Goal: Task Accomplishment & Management: Manage account settings

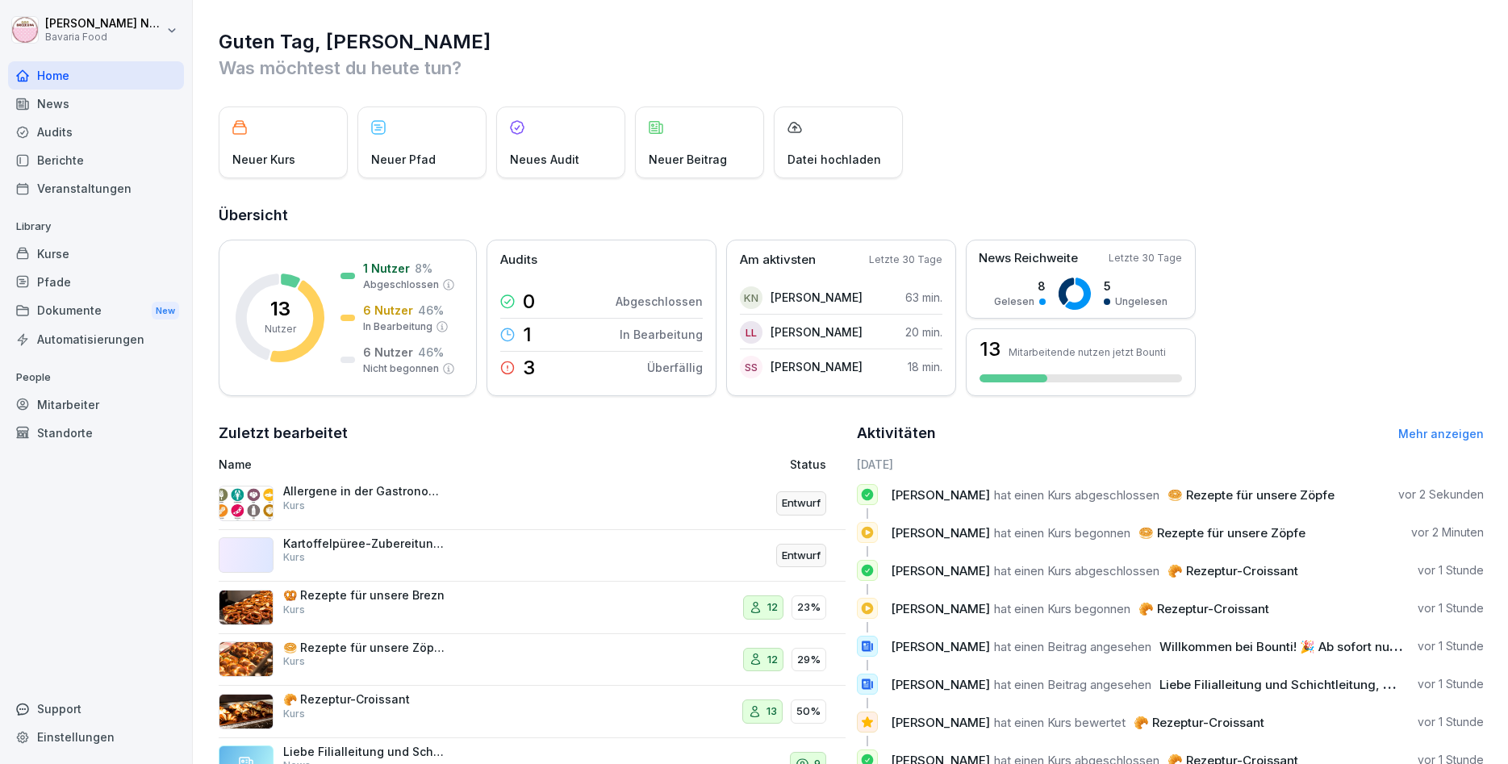
click at [116, 111] on div "News" at bounding box center [96, 104] width 176 height 28
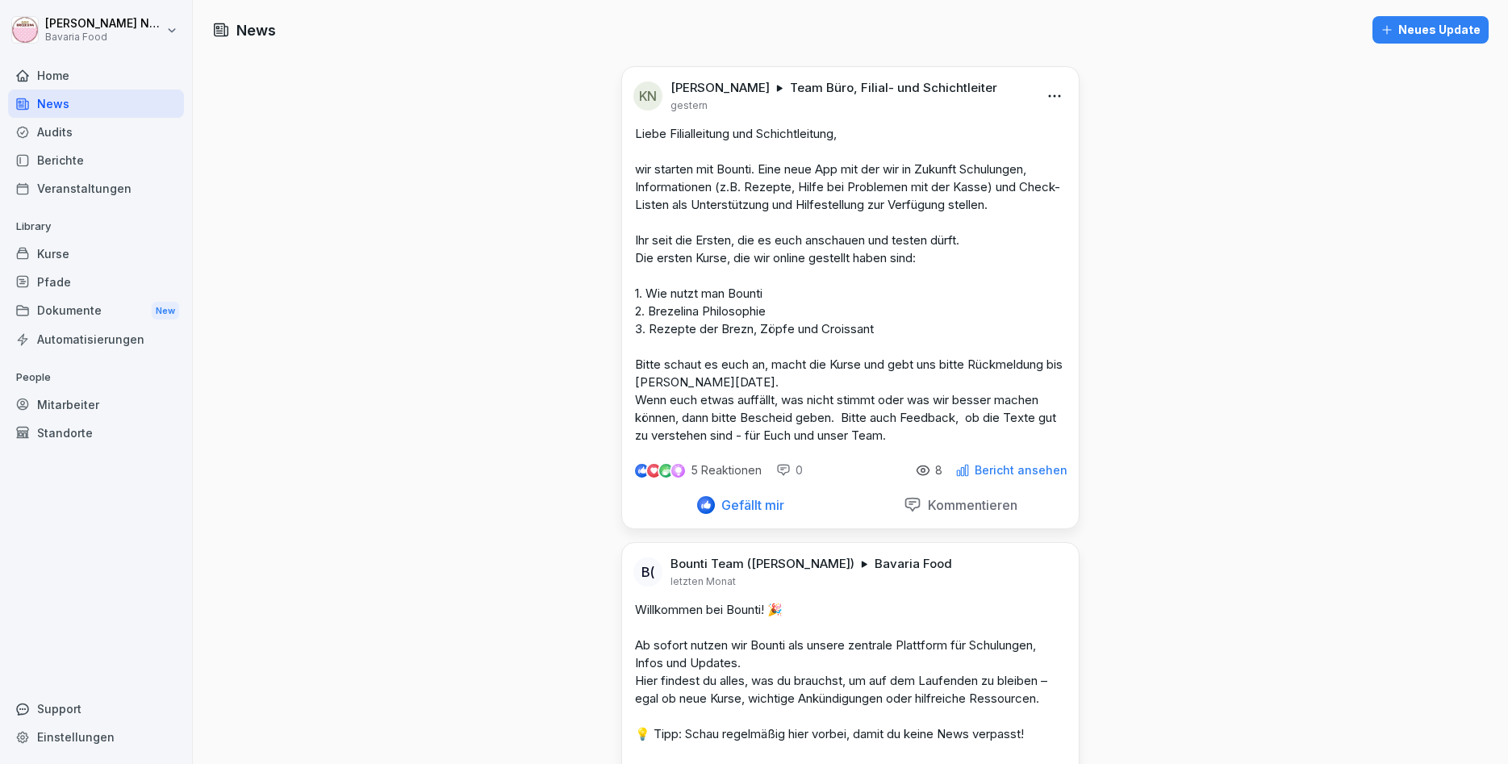
click at [1026, 472] on p "Bericht ansehen" at bounding box center [1021, 470] width 93 height 13
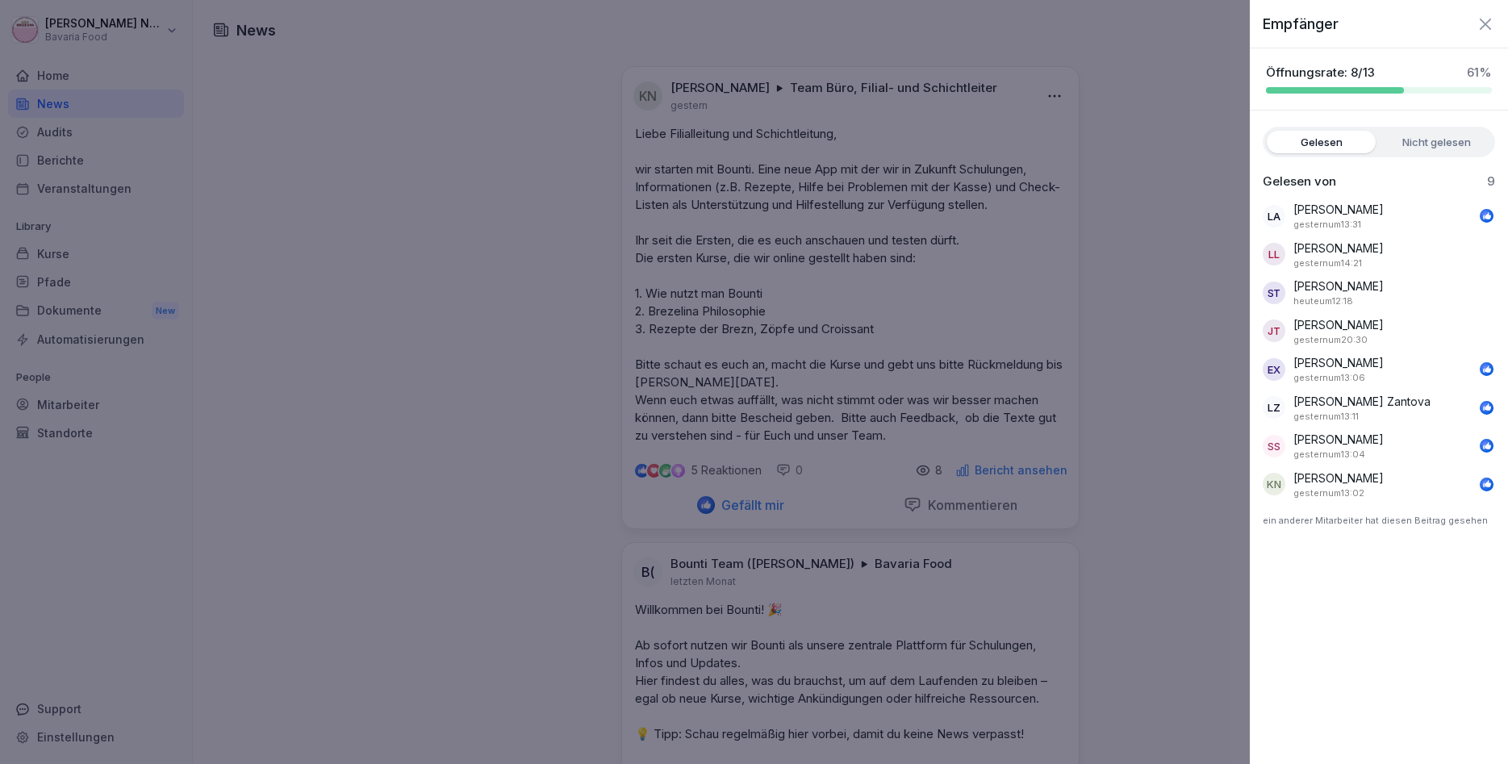
click at [1287, 544] on div "Empfänger Öffnungsrate: 8/13 61 % Gelesen Nicht gelesen Gelesen von 9 LA Ludovi…" at bounding box center [1379, 382] width 258 height 764
click at [1143, 523] on div at bounding box center [754, 382] width 1508 height 764
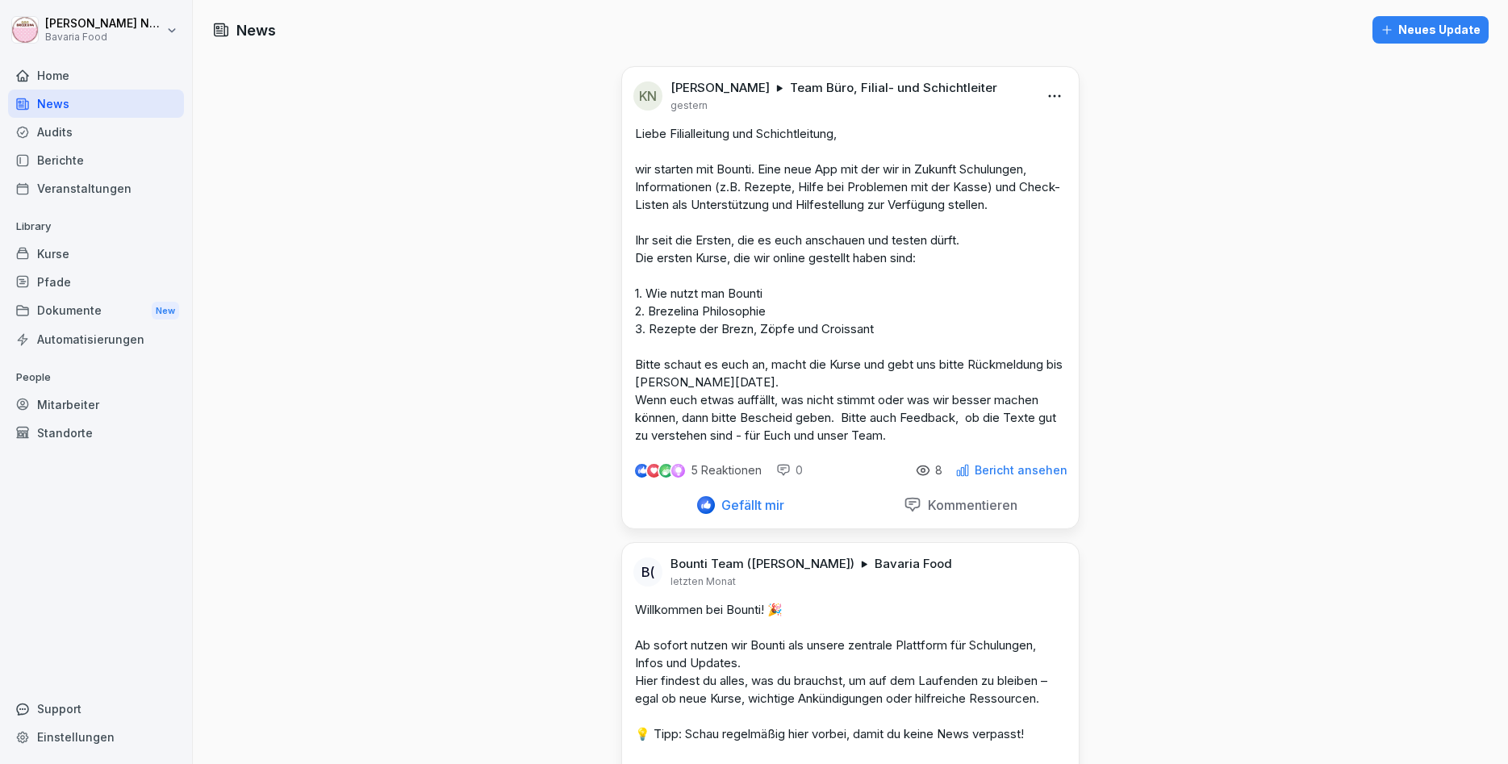
click at [926, 470] on icon at bounding box center [924, 471] width 4 height 4
click at [938, 472] on div "8" at bounding box center [929, 470] width 27 height 15
click at [717, 474] on p "5 Reaktionen" at bounding box center [727, 470] width 70 height 13
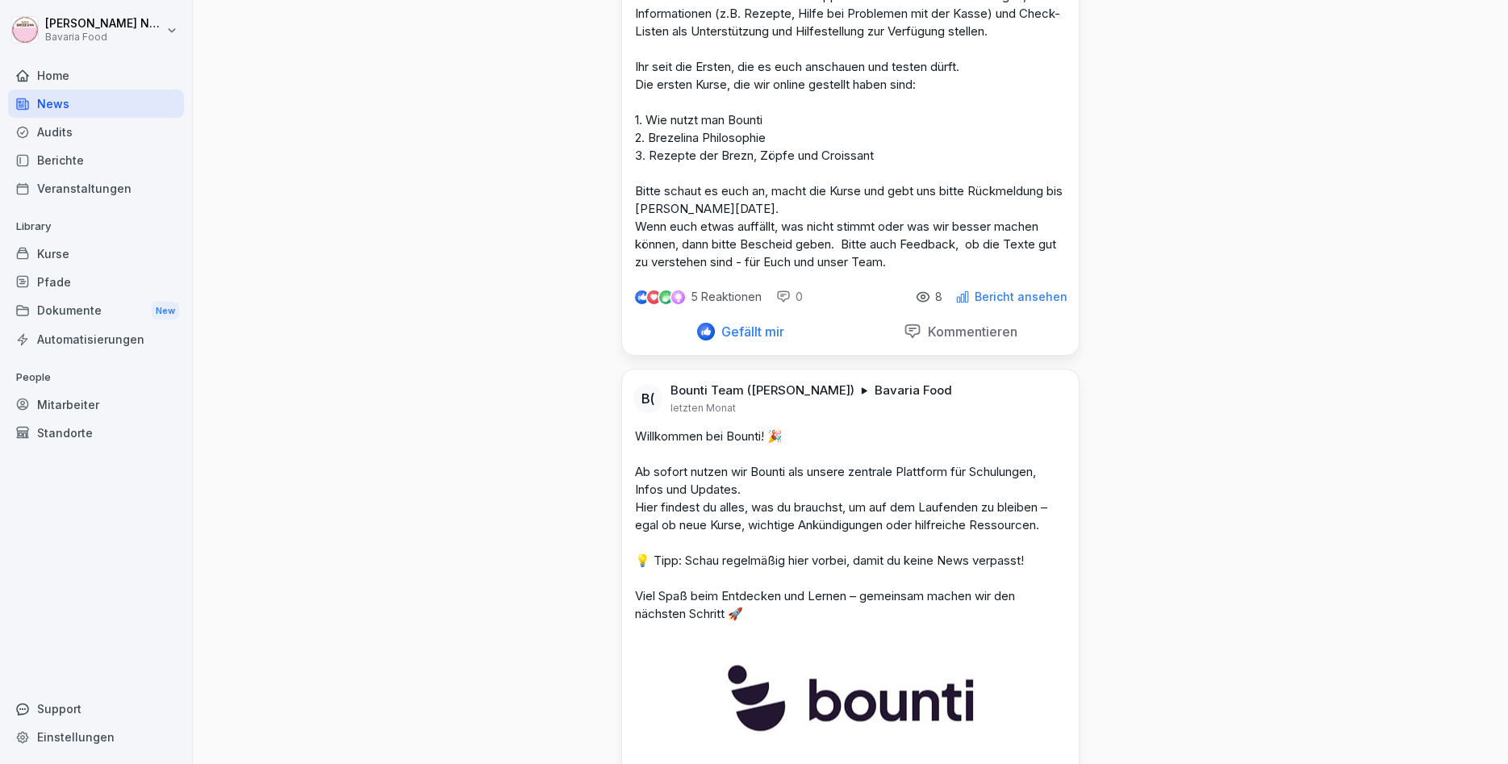
click at [59, 254] on div "Kurse" at bounding box center [96, 254] width 176 height 28
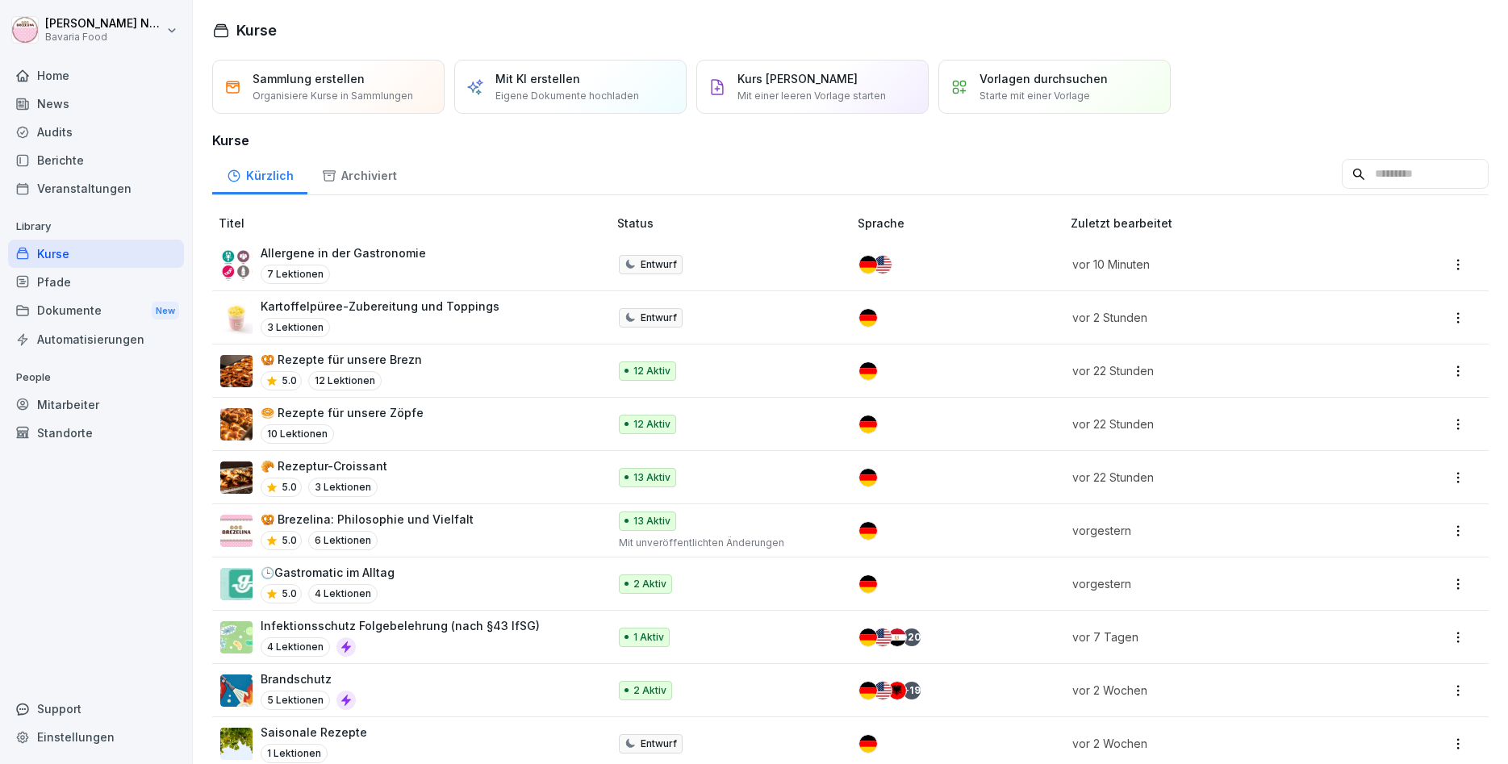
click at [349, 323] on div "3 Lektionen" at bounding box center [380, 327] width 239 height 19
click at [49, 409] on div "Mitarbeiter" at bounding box center [96, 405] width 176 height 28
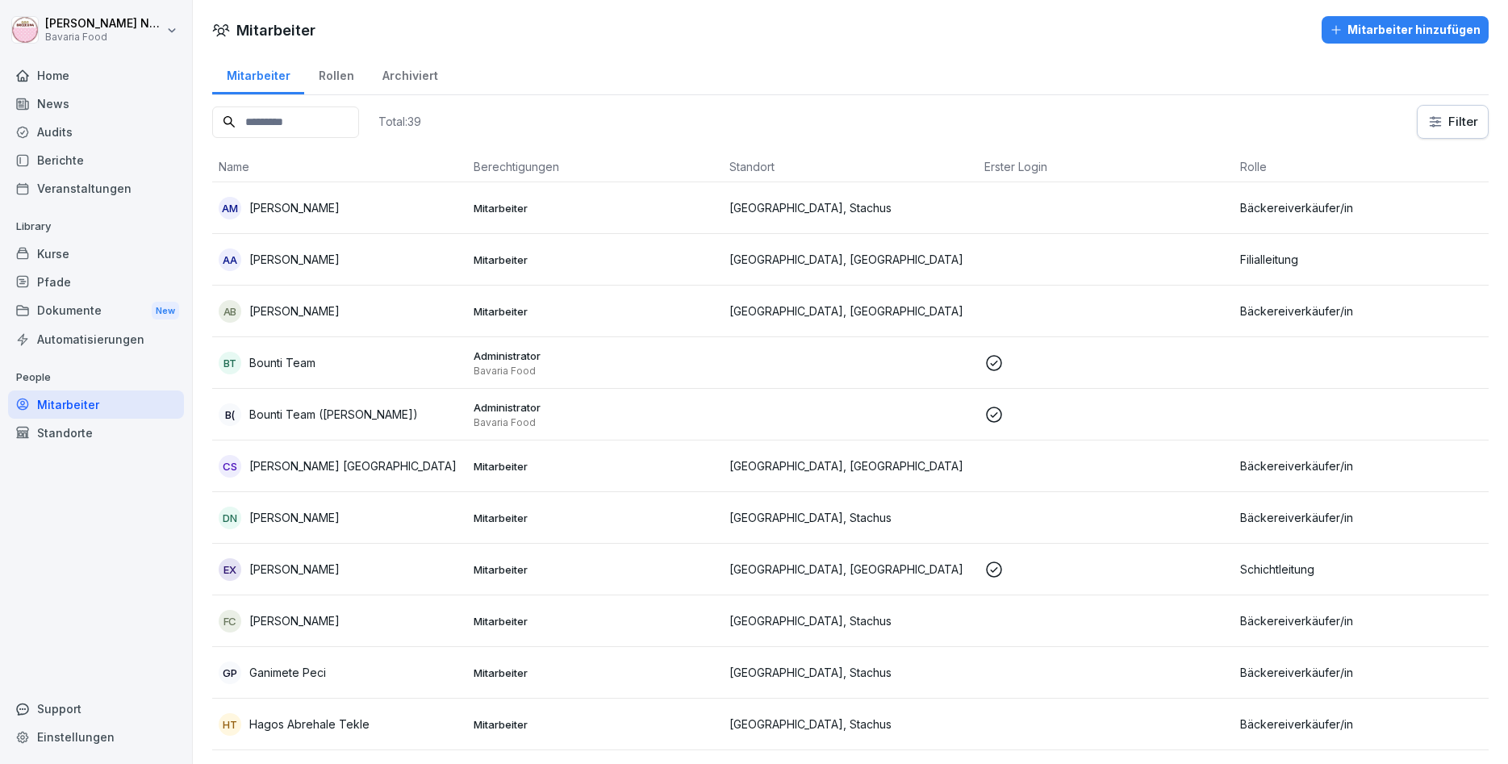
click at [1446, 120] on html "[PERSON_NAME] Bavaria Food Home News Audits Berichte Veranstaltungen Library Ku…" at bounding box center [754, 382] width 1508 height 764
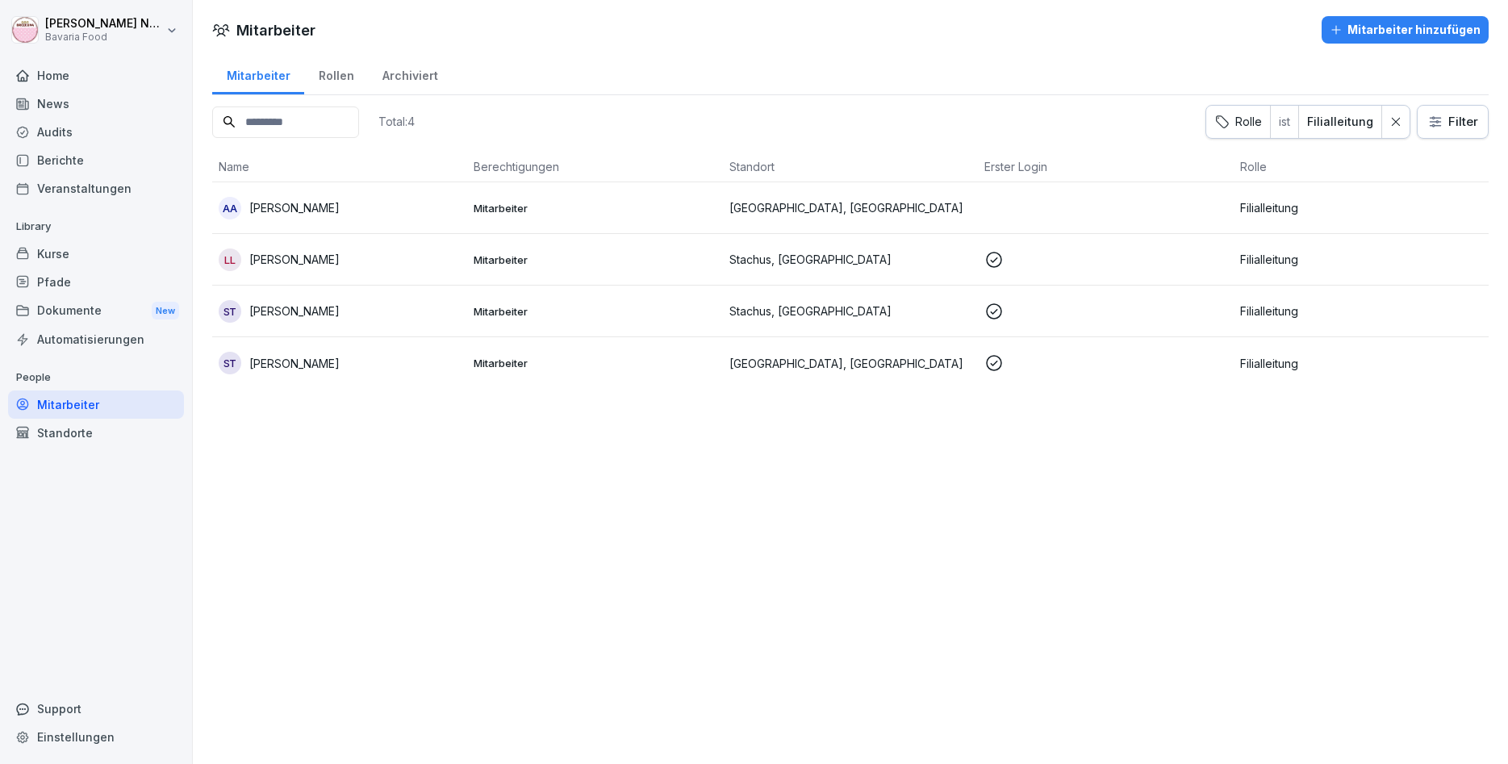
click at [1438, 116] on html "Katharina Neurohr Bavaria Food Home News Audits Berichte Veranstaltungen Librar…" at bounding box center [754, 382] width 1508 height 764
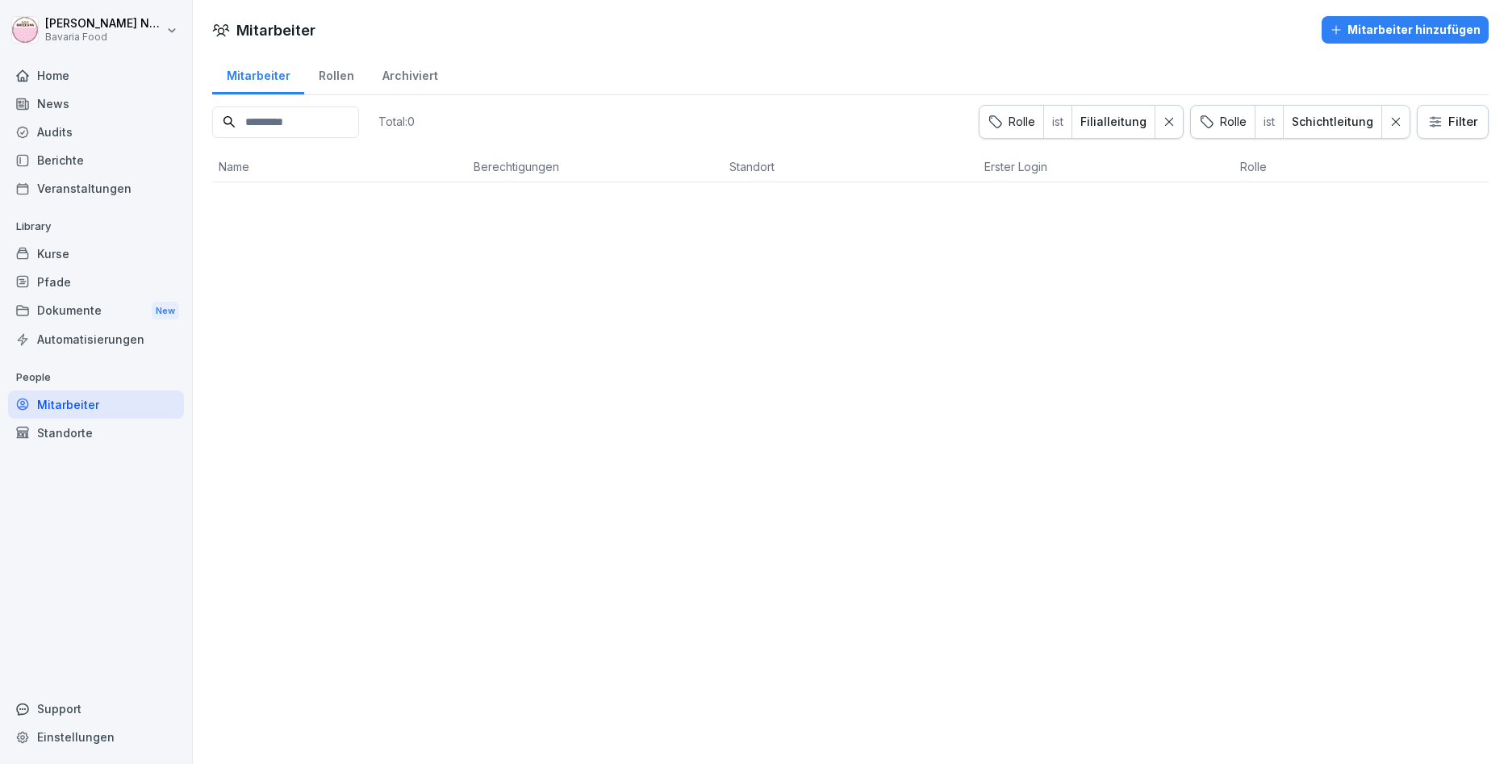
click at [1171, 117] on icon at bounding box center [1169, 121] width 11 height 11
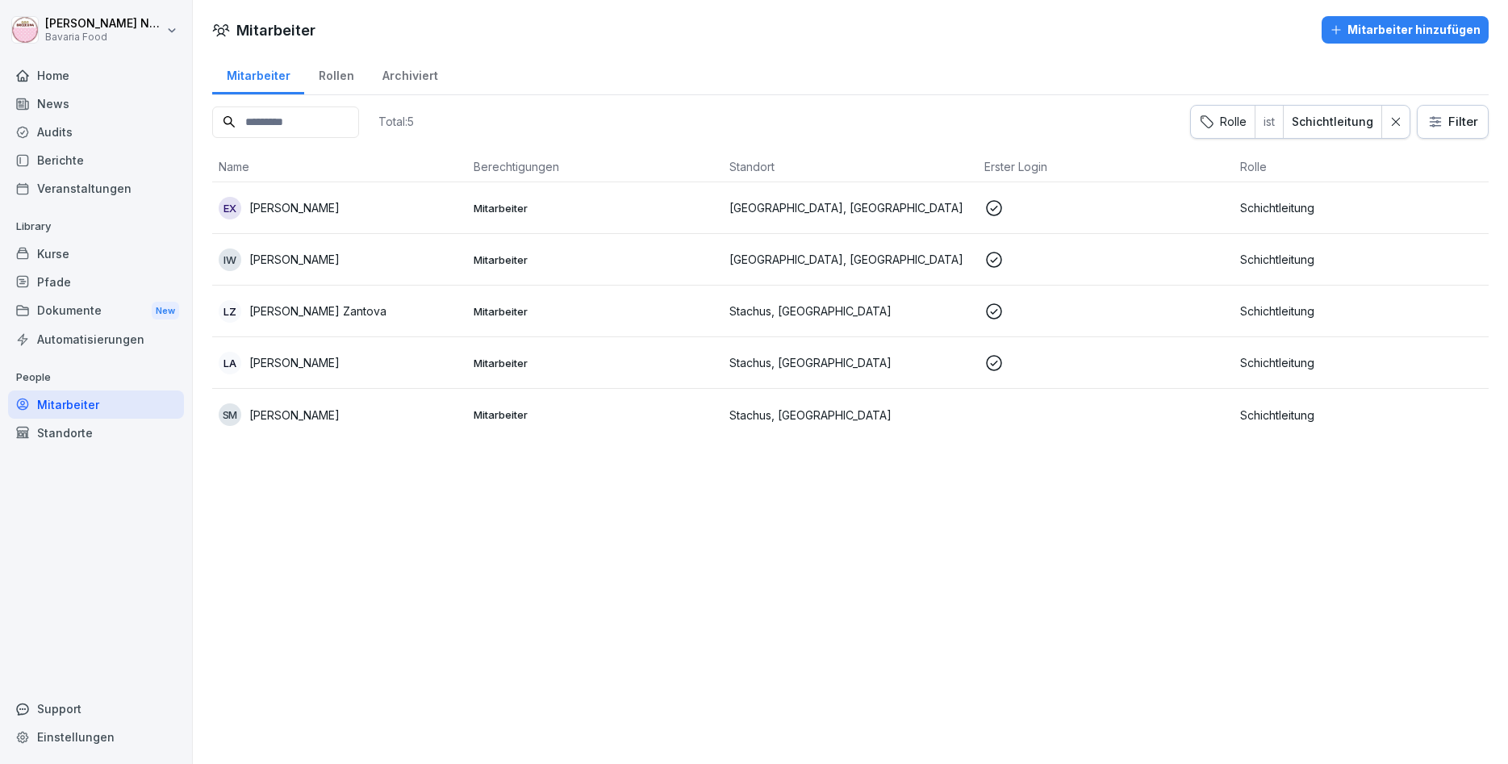
click at [1394, 116] on icon at bounding box center [1395, 121] width 11 height 11
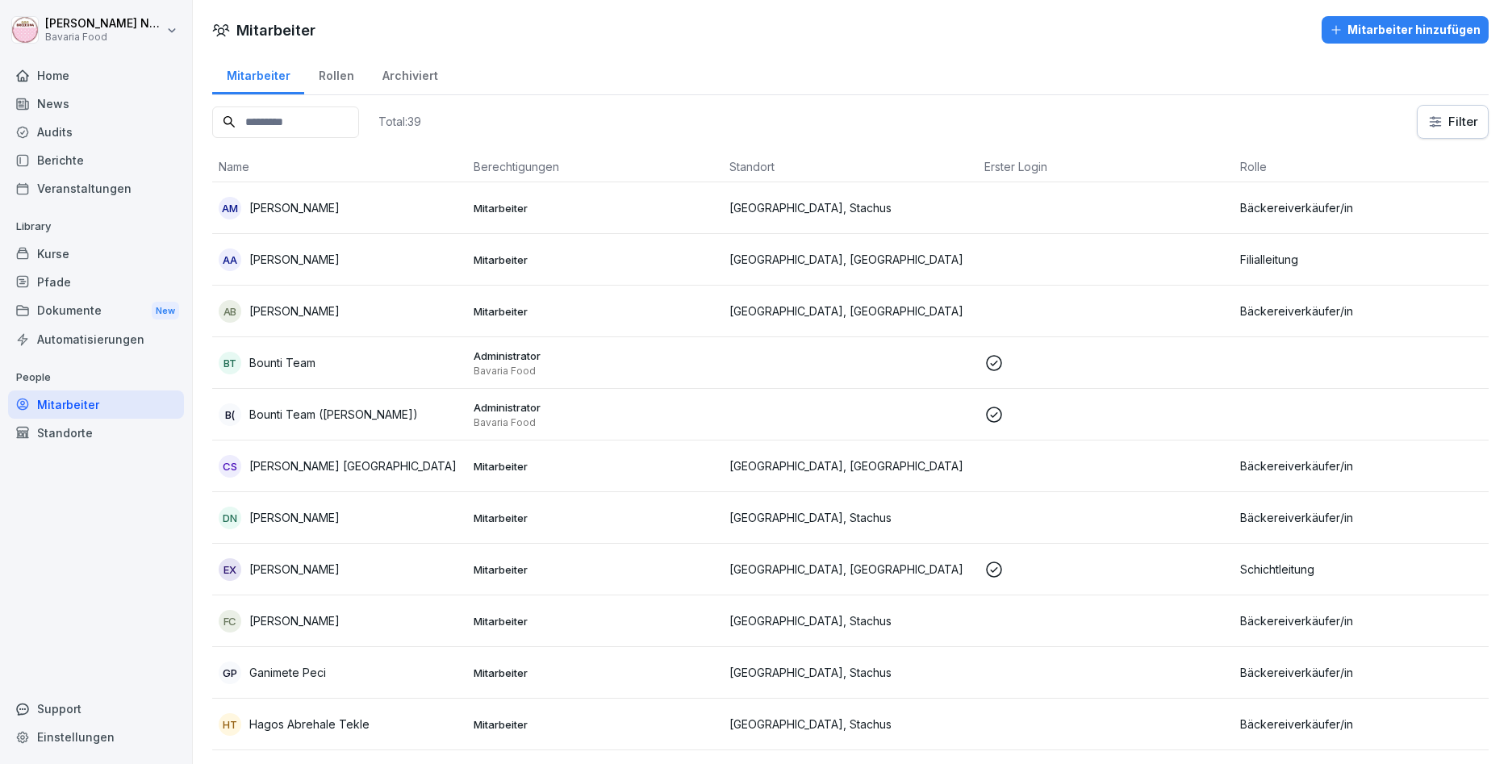
click at [422, 77] on div "Archiviert" at bounding box center [410, 73] width 84 height 41
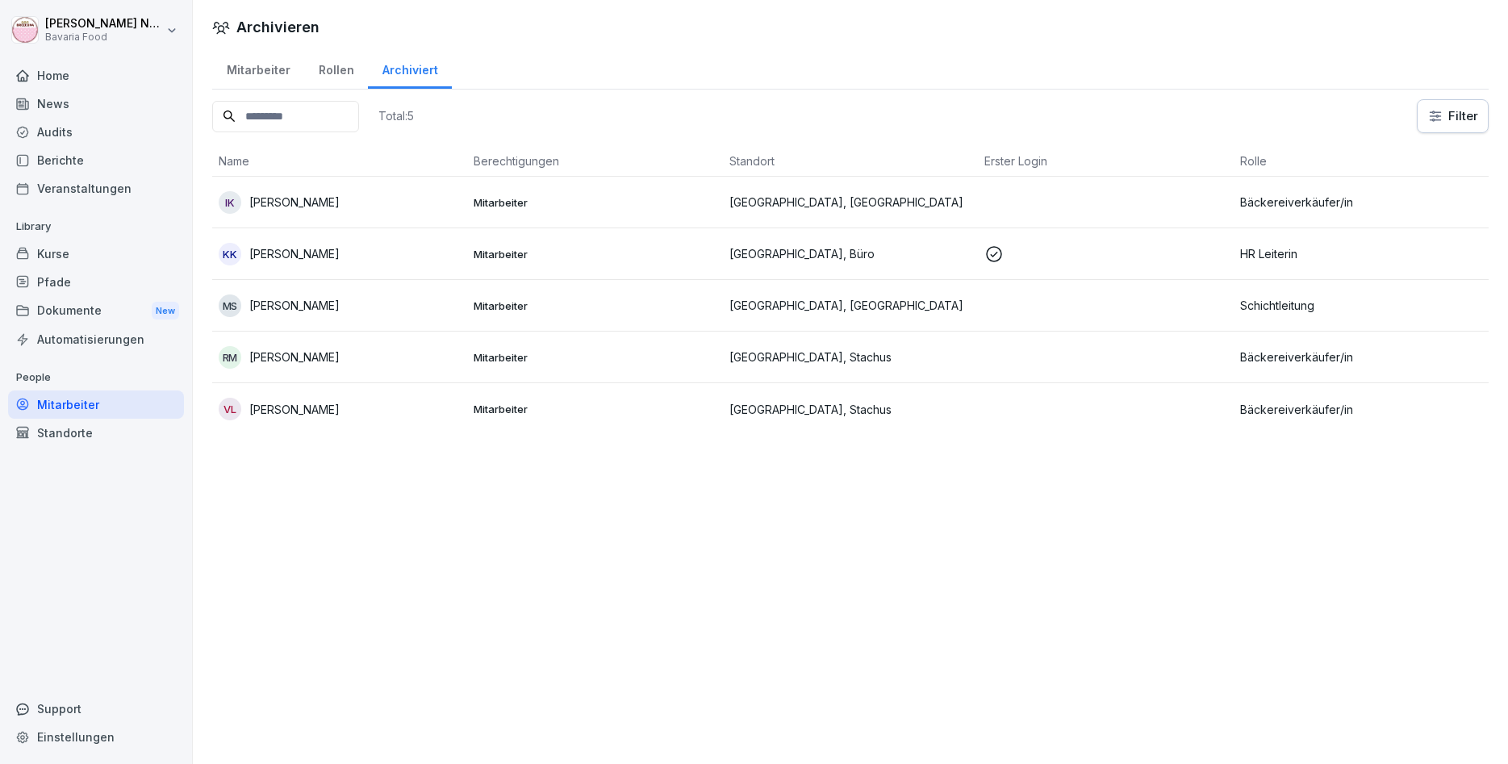
click at [333, 60] on div "Rollen" at bounding box center [336, 68] width 64 height 41
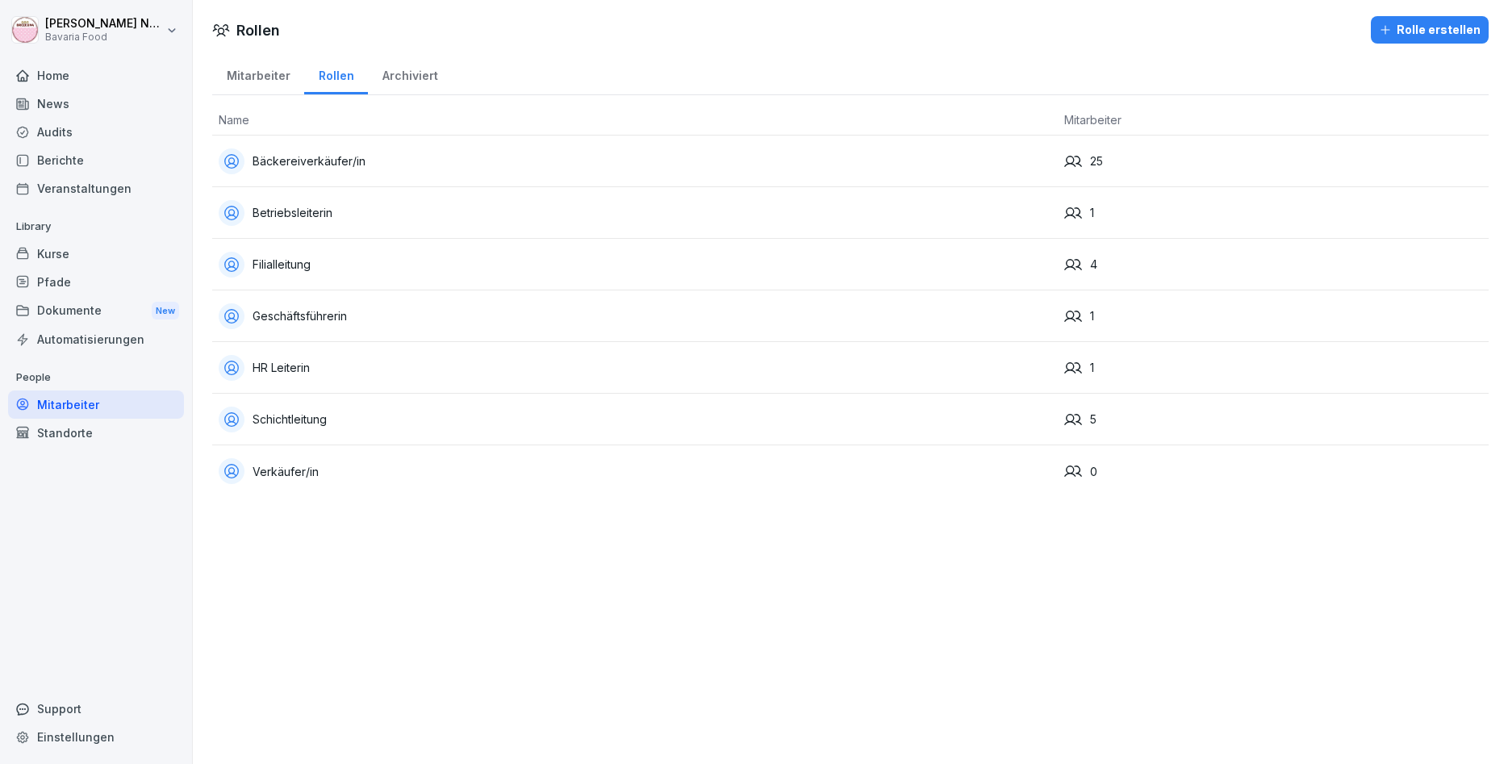
click at [291, 421] on div "Schichtleitung" at bounding box center [635, 420] width 833 height 26
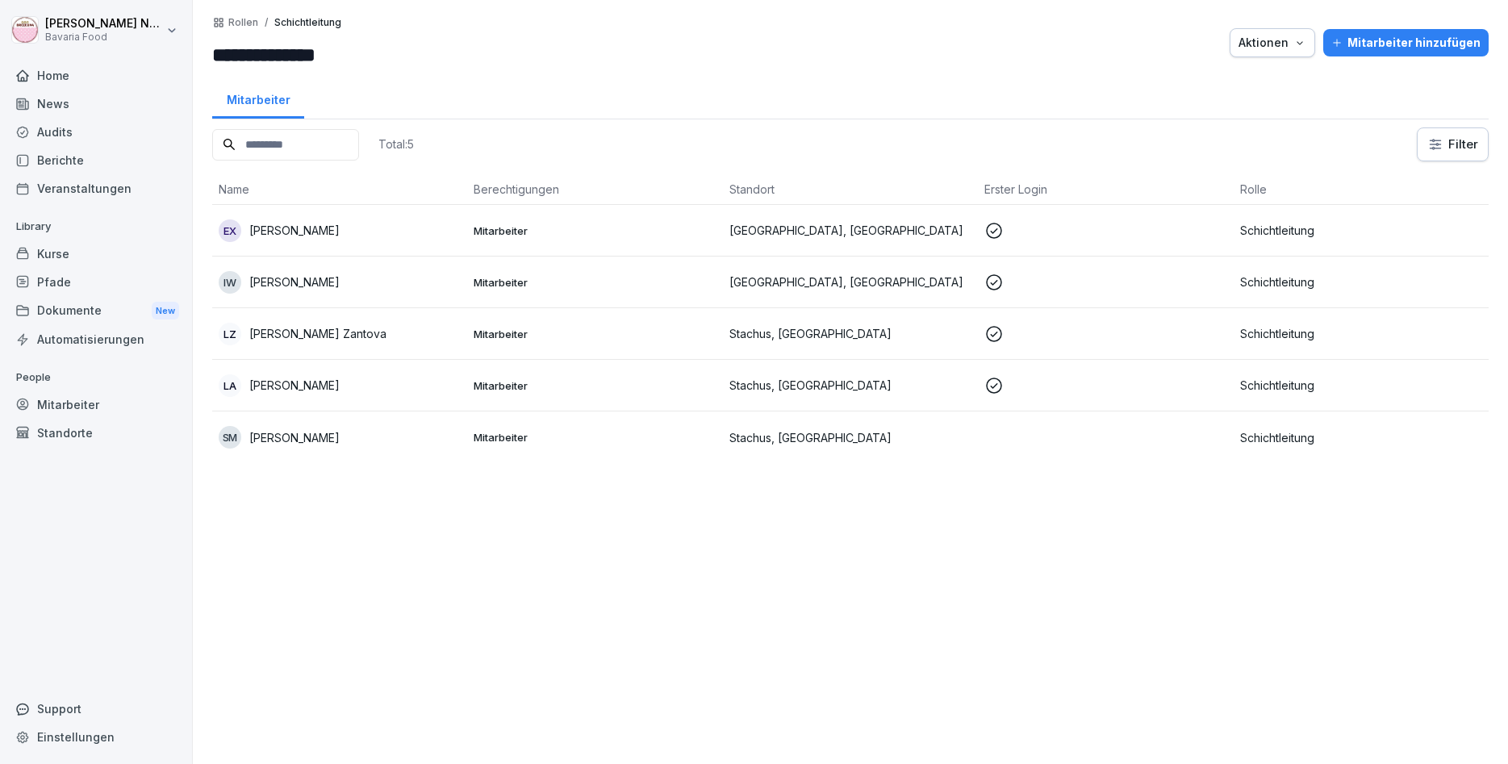
click at [269, 92] on div "Mitarbeiter" at bounding box center [258, 97] width 92 height 41
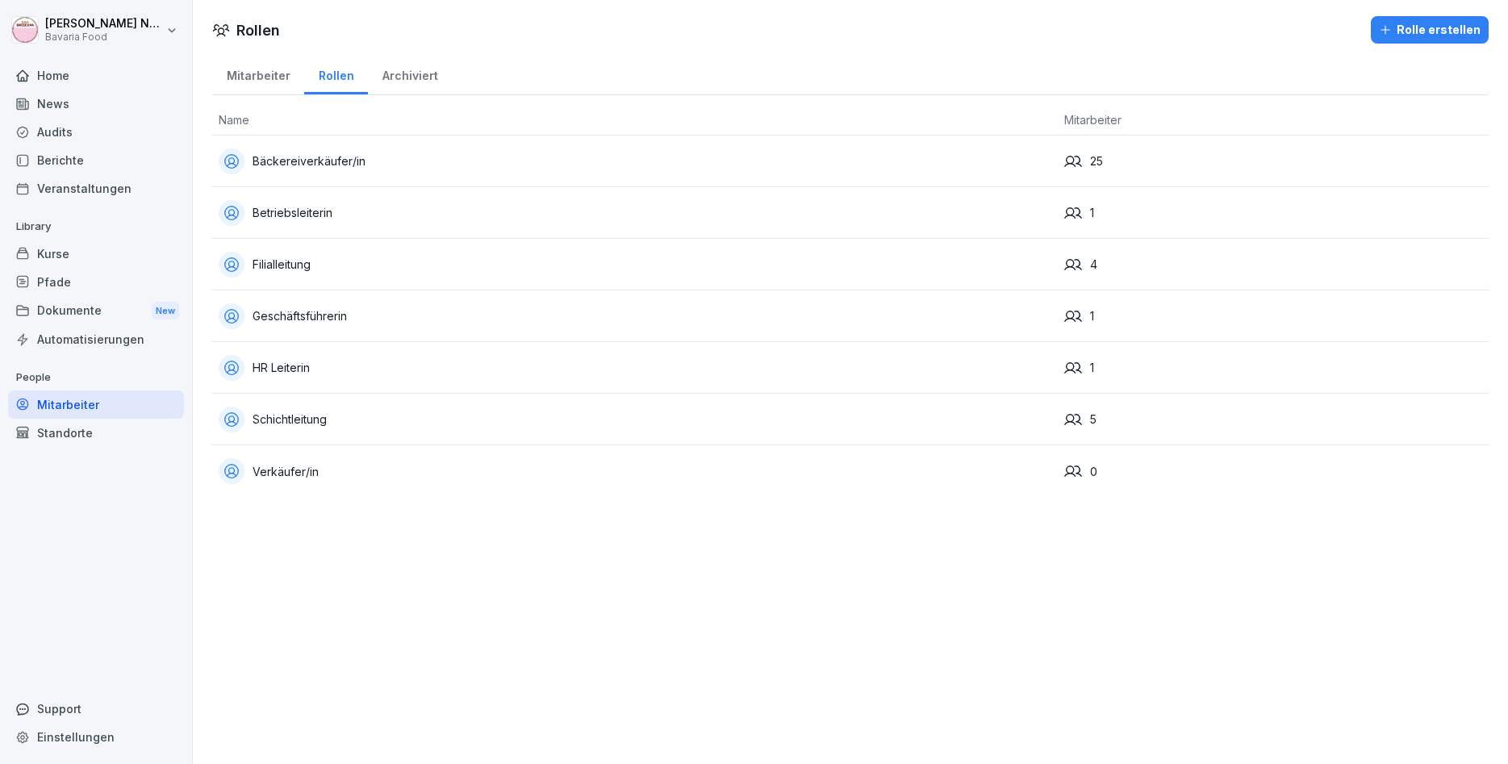
click at [328, 163] on div "Bäckereiverkäufer/in" at bounding box center [635, 161] width 833 height 26
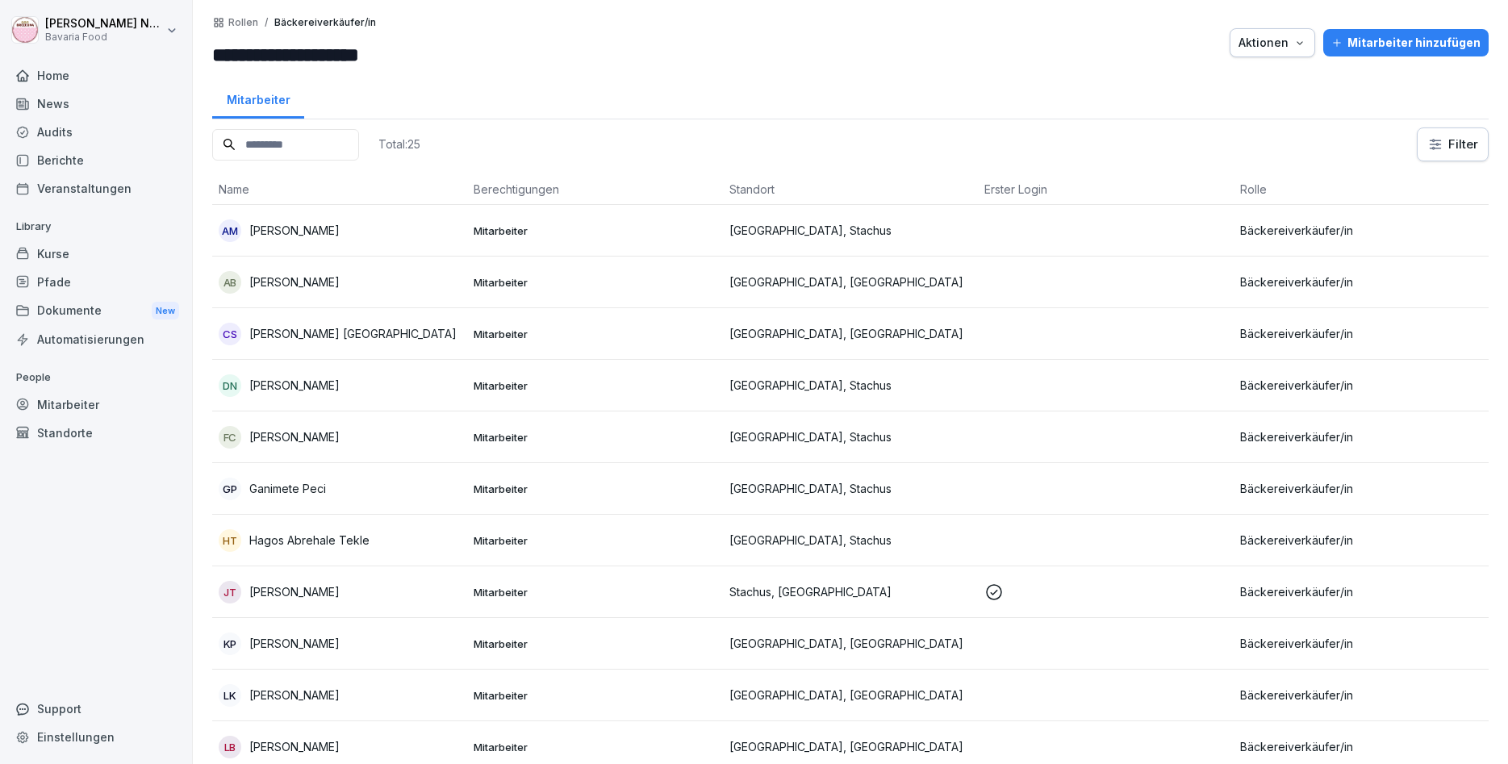
click at [661, 550] on td "Mitarbeiter" at bounding box center [594, 541] width 255 height 52
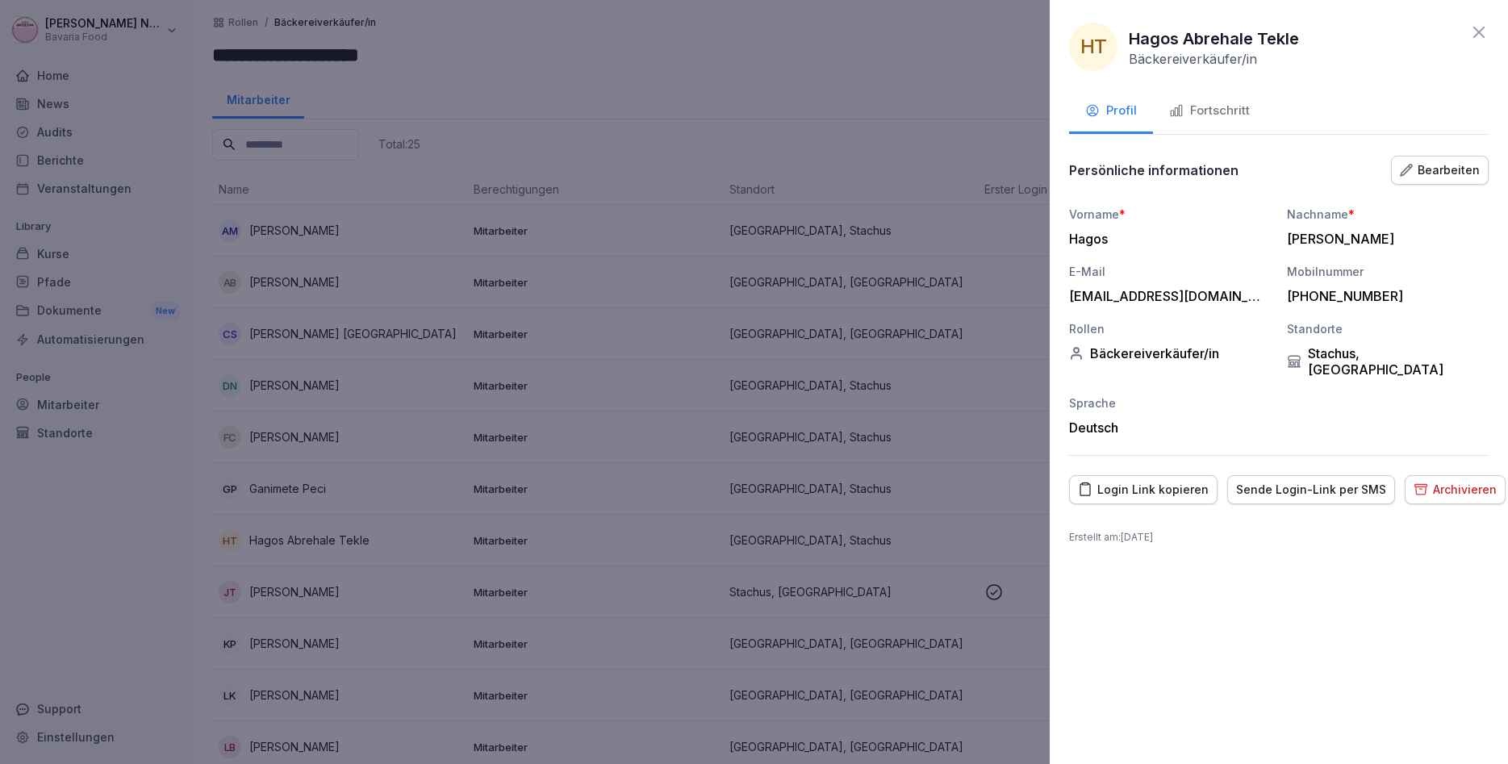
click at [1450, 166] on div "Bearbeiten" at bounding box center [1440, 170] width 80 height 18
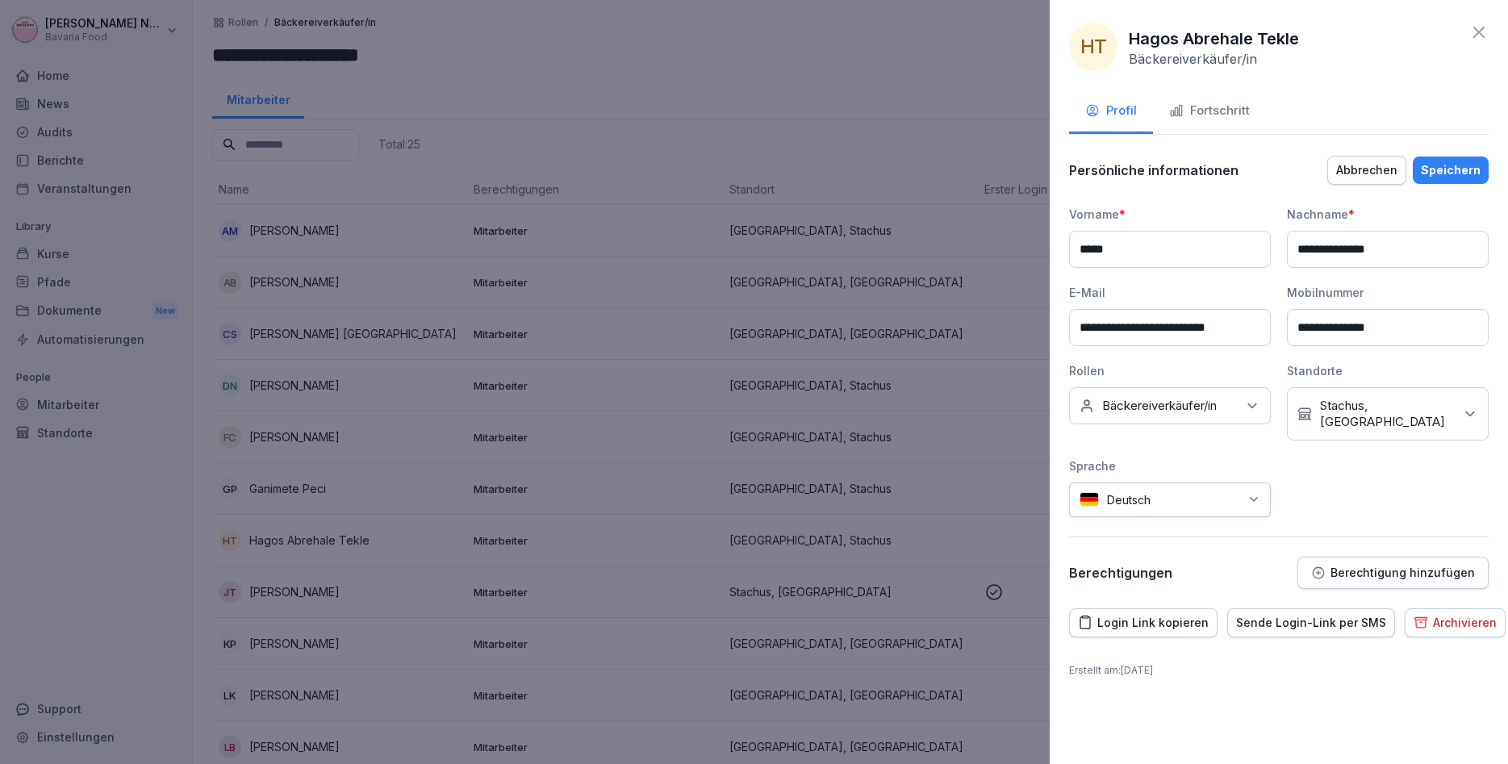
click at [1252, 396] on div "Keine Rollen Bäckereiverkäufer/in" at bounding box center [1170, 405] width 202 height 37
click at [1169, 534] on div "Schichtleitung" at bounding box center [1174, 541] width 200 height 31
click at [1085, 497] on button "Bäckereiverkäufer/in" at bounding box center [1087, 496] width 15 height 15
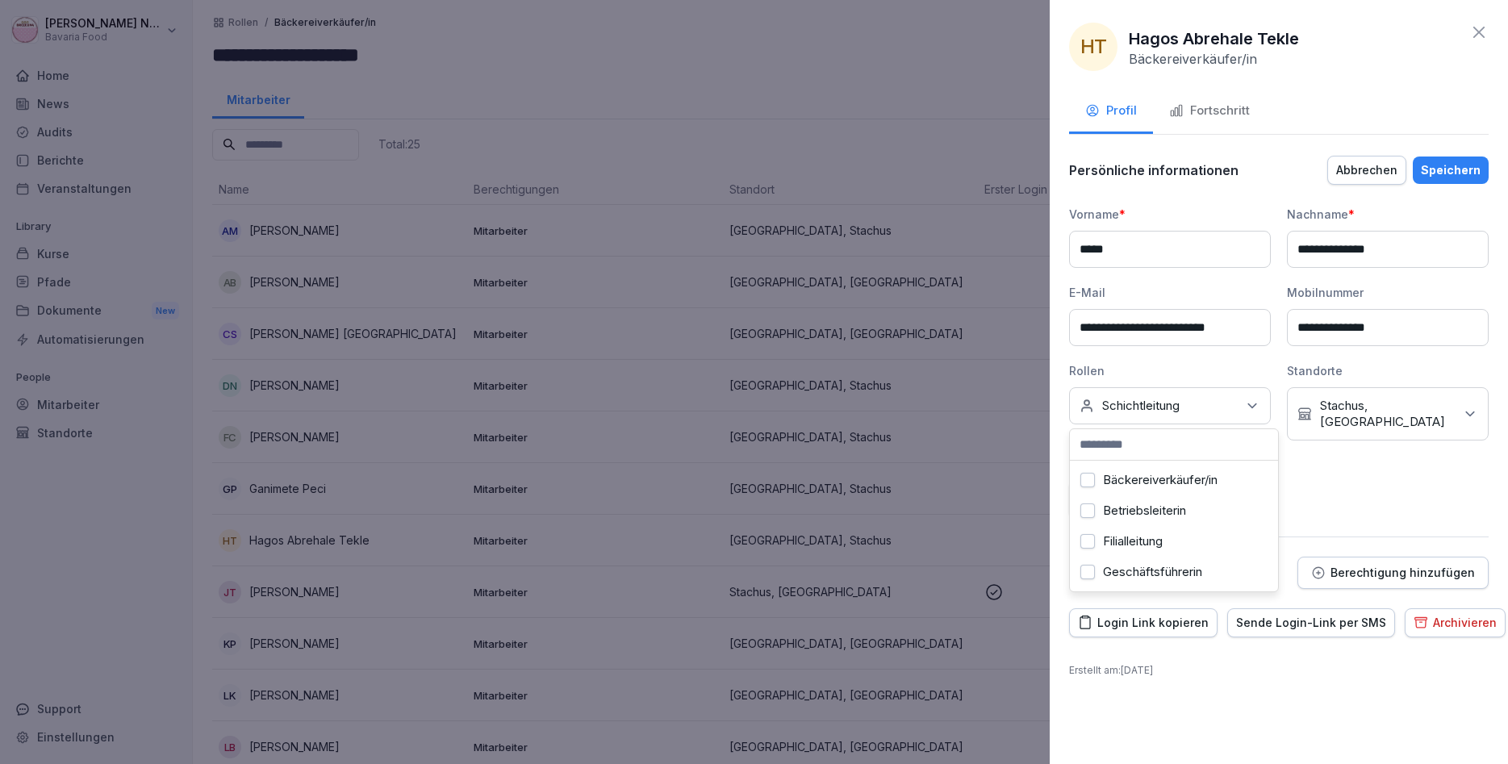
scroll to position [92, 0]
click at [1458, 174] on div "Speichern" at bounding box center [1451, 170] width 60 height 18
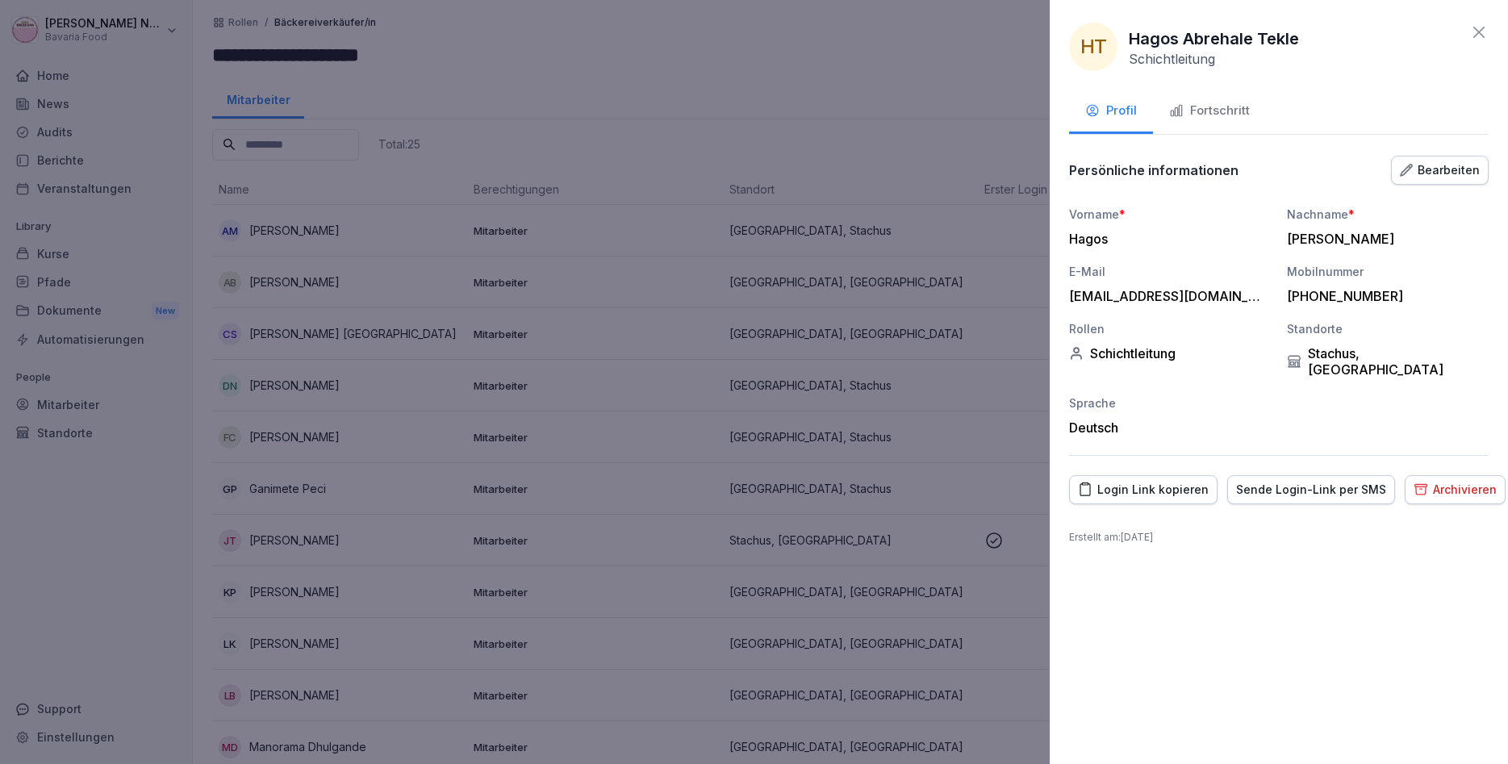
click at [1486, 27] on icon at bounding box center [1478, 32] width 19 height 19
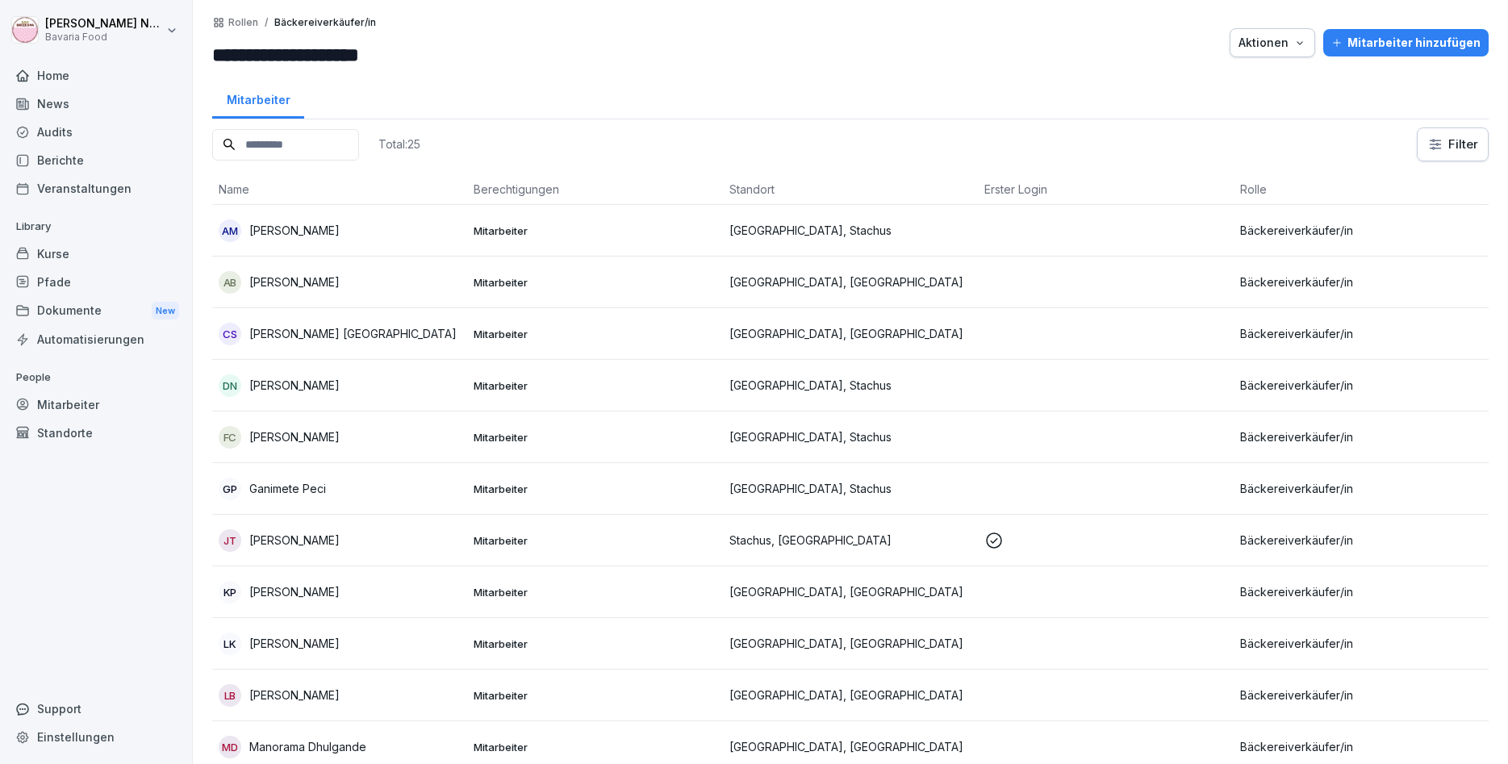
click at [290, 533] on p "Justin Tomy" at bounding box center [294, 540] width 90 height 17
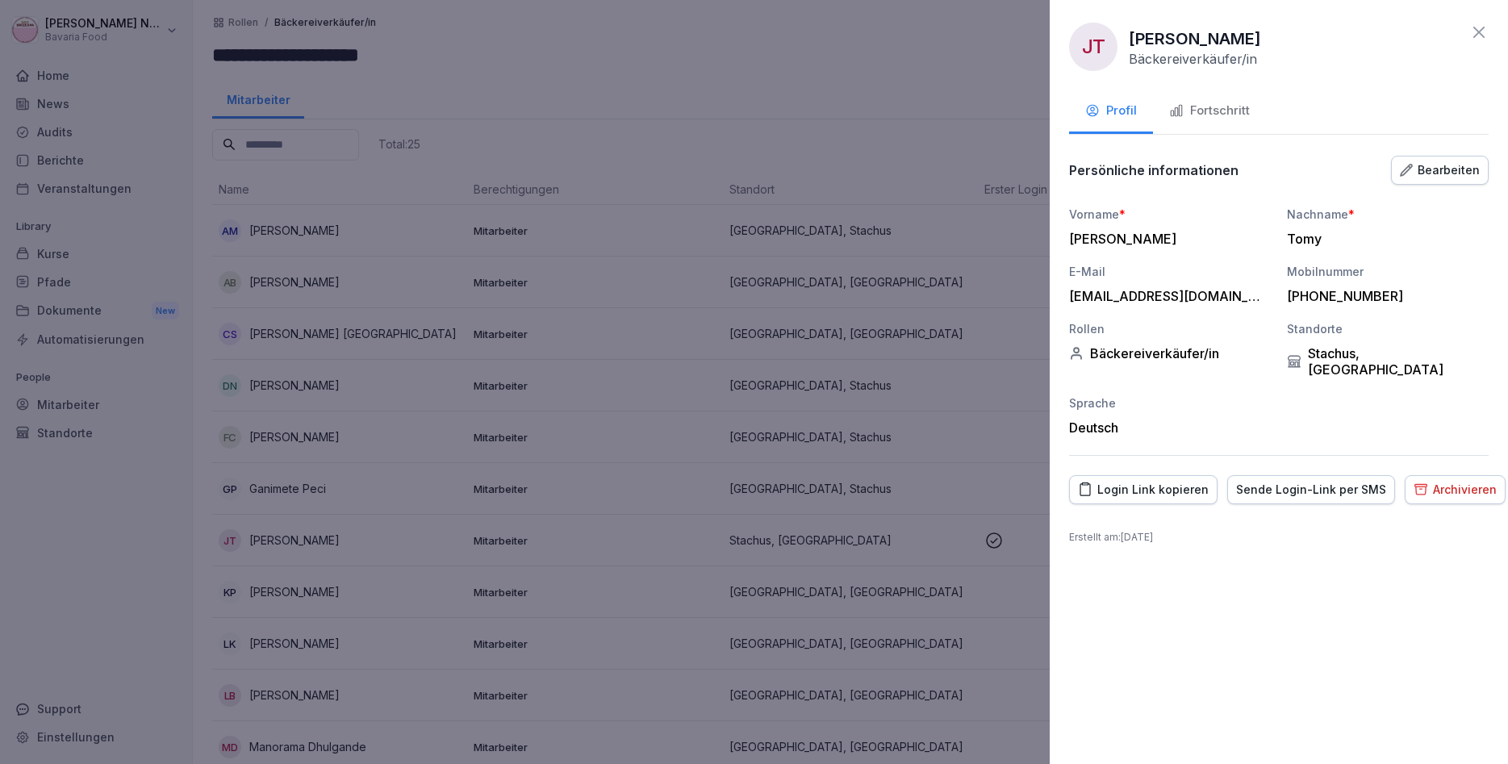
click at [1483, 31] on icon at bounding box center [1478, 32] width 19 height 19
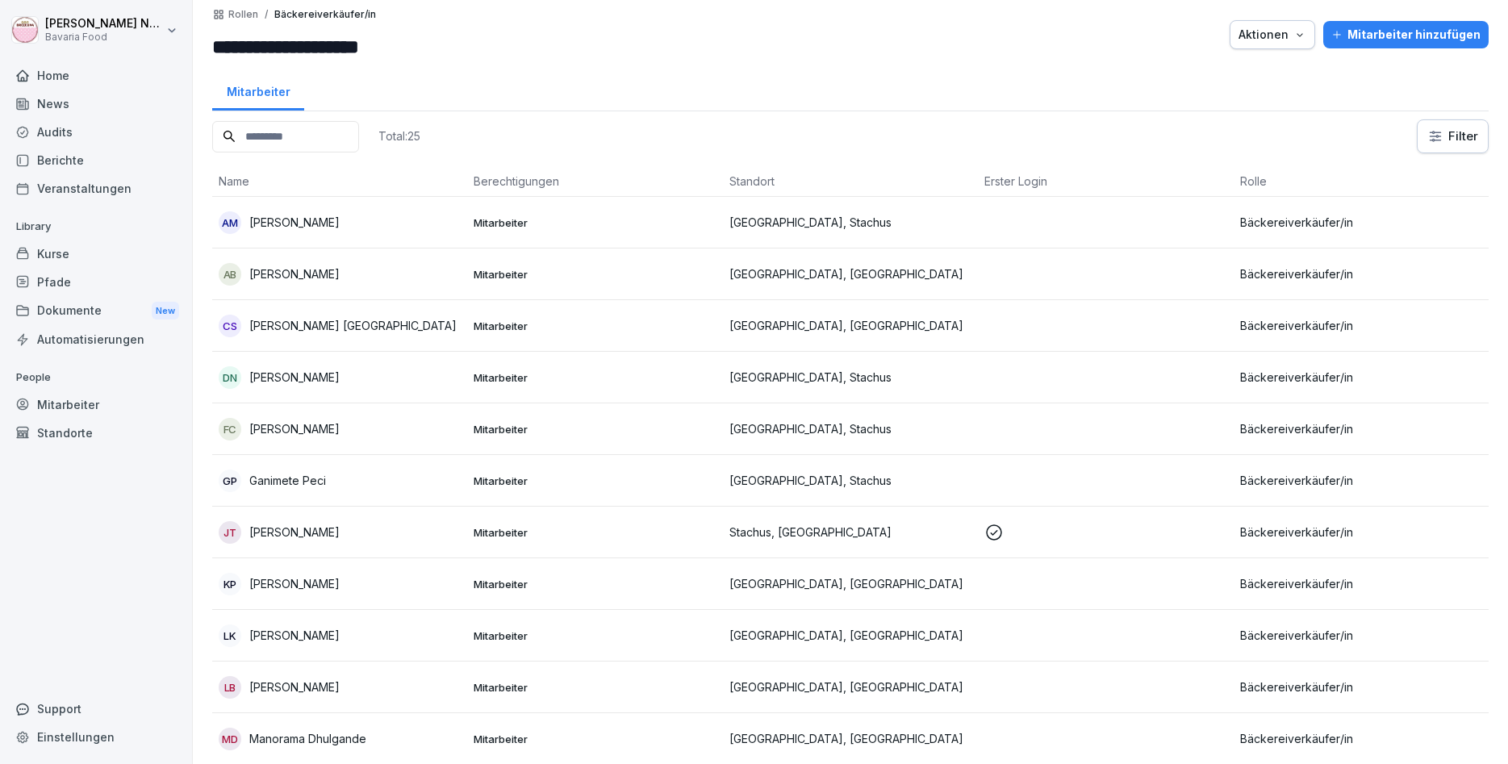
scroll to position [0, 0]
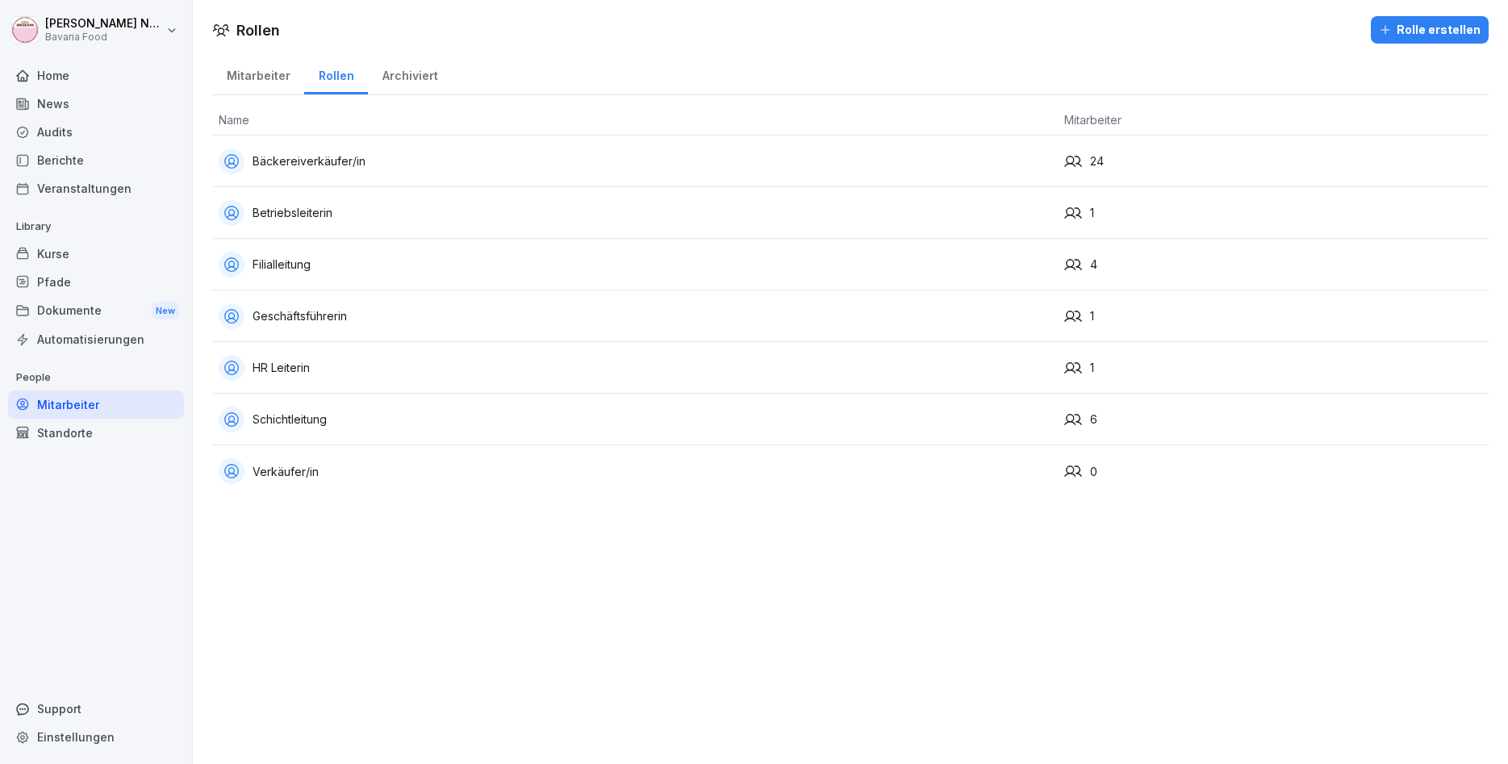
click at [353, 419] on div "Schichtleitung" at bounding box center [635, 420] width 833 height 26
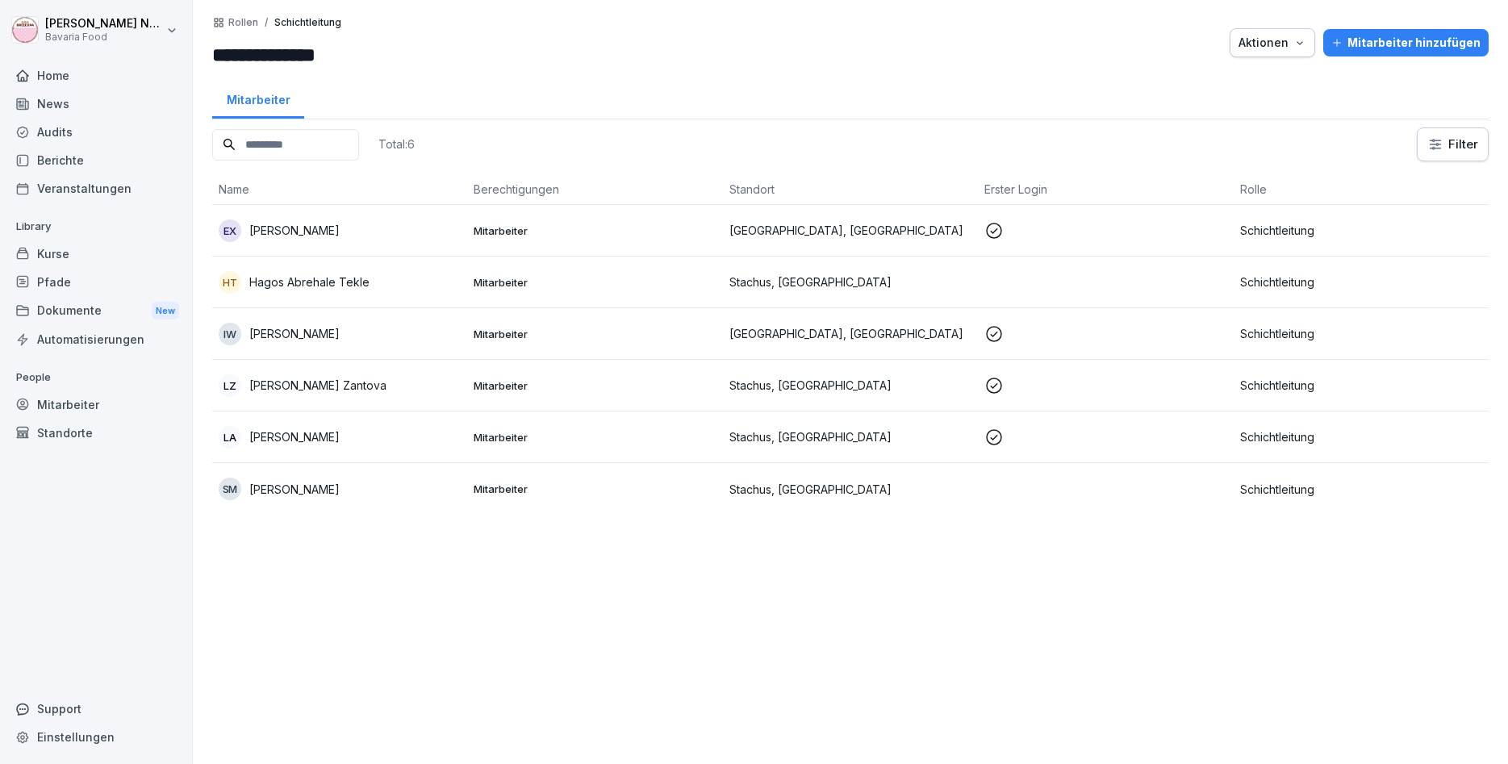
click at [276, 94] on div "Mitarbeiter" at bounding box center [258, 97] width 92 height 41
click at [247, 18] on p "Rollen" at bounding box center [243, 22] width 30 height 11
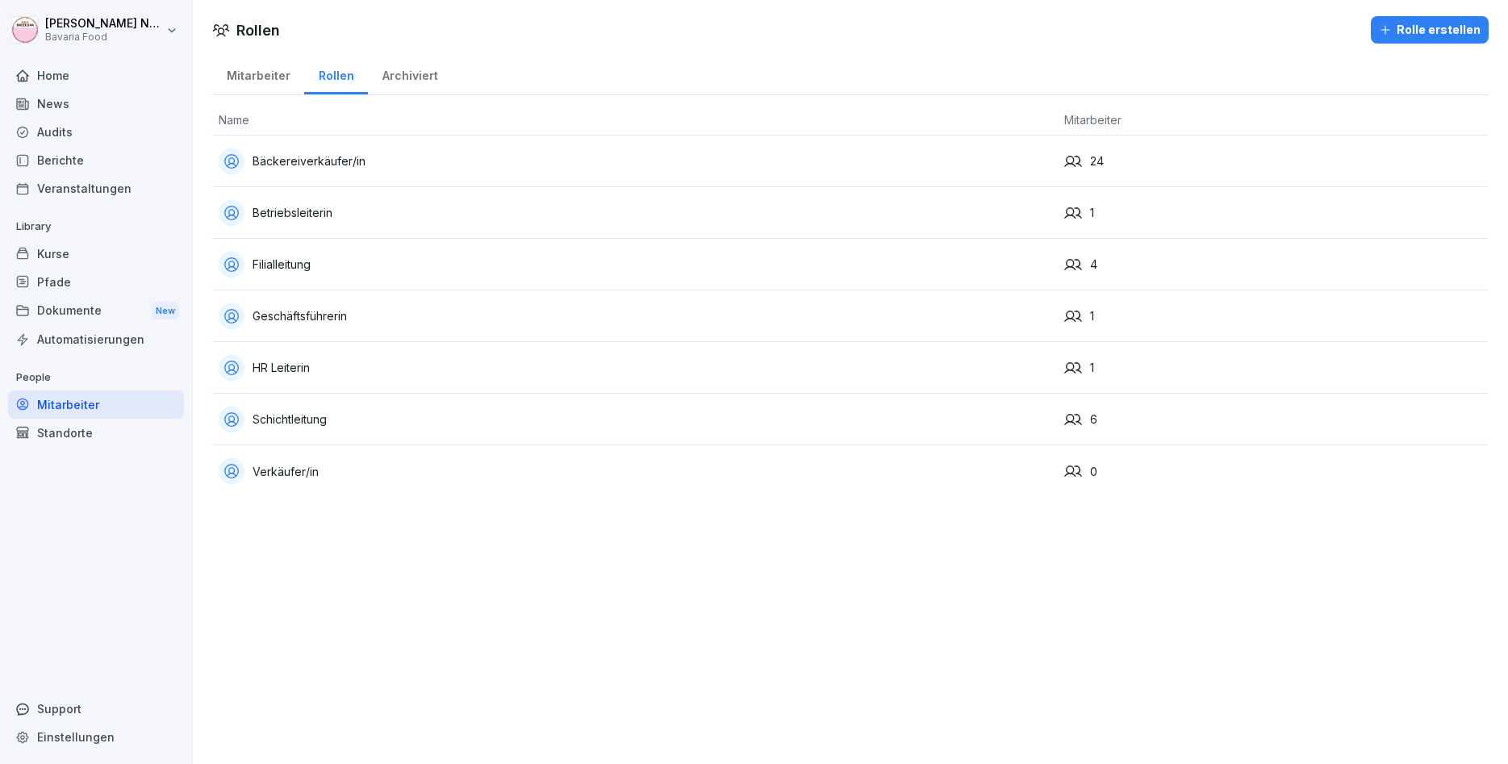
click at [311, 273] on div "Filialleitung" at bounding box center [635, 265] width 833 height 26
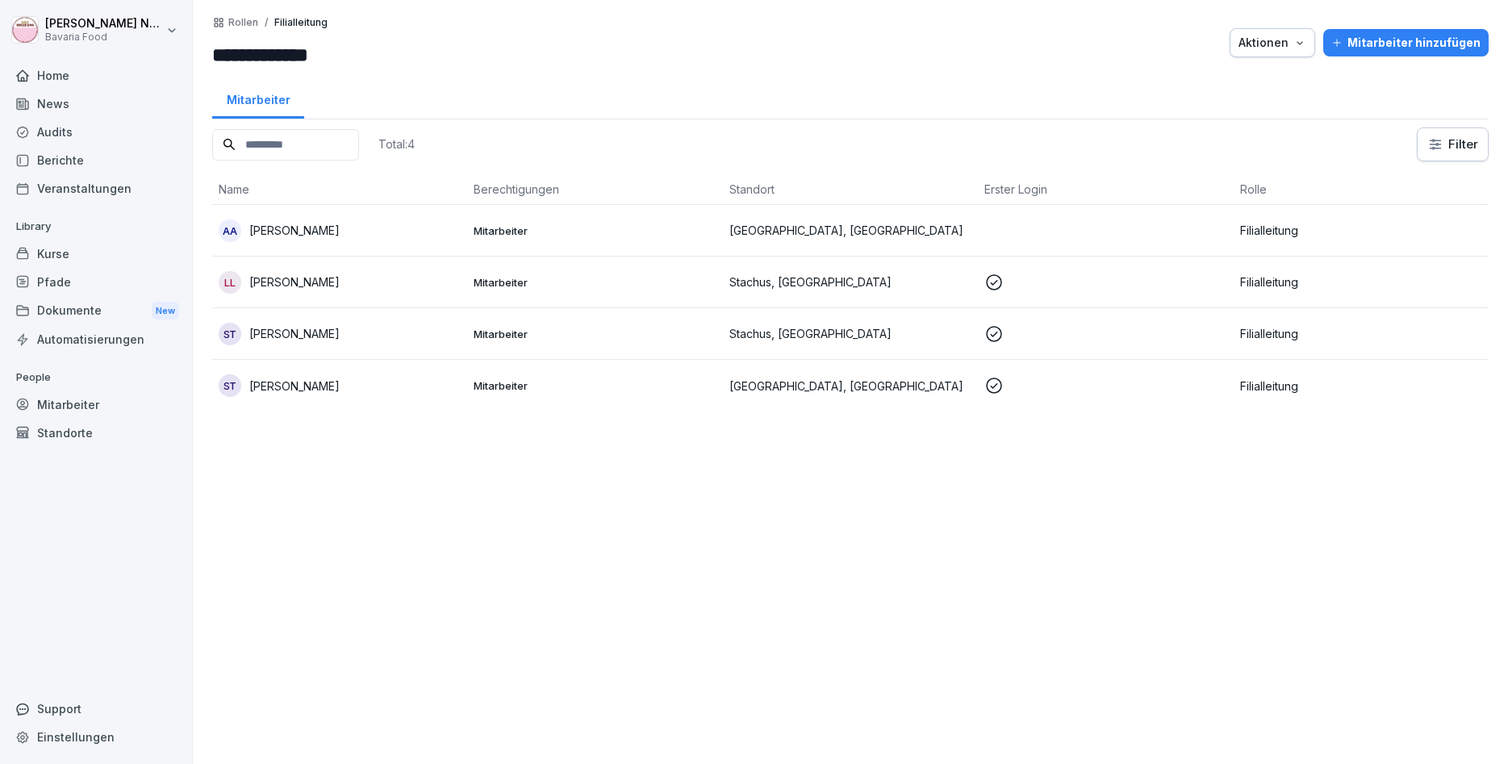
click at [59, 258] on div "Kurse" at bounding box center [96, 254] width 176 height 28
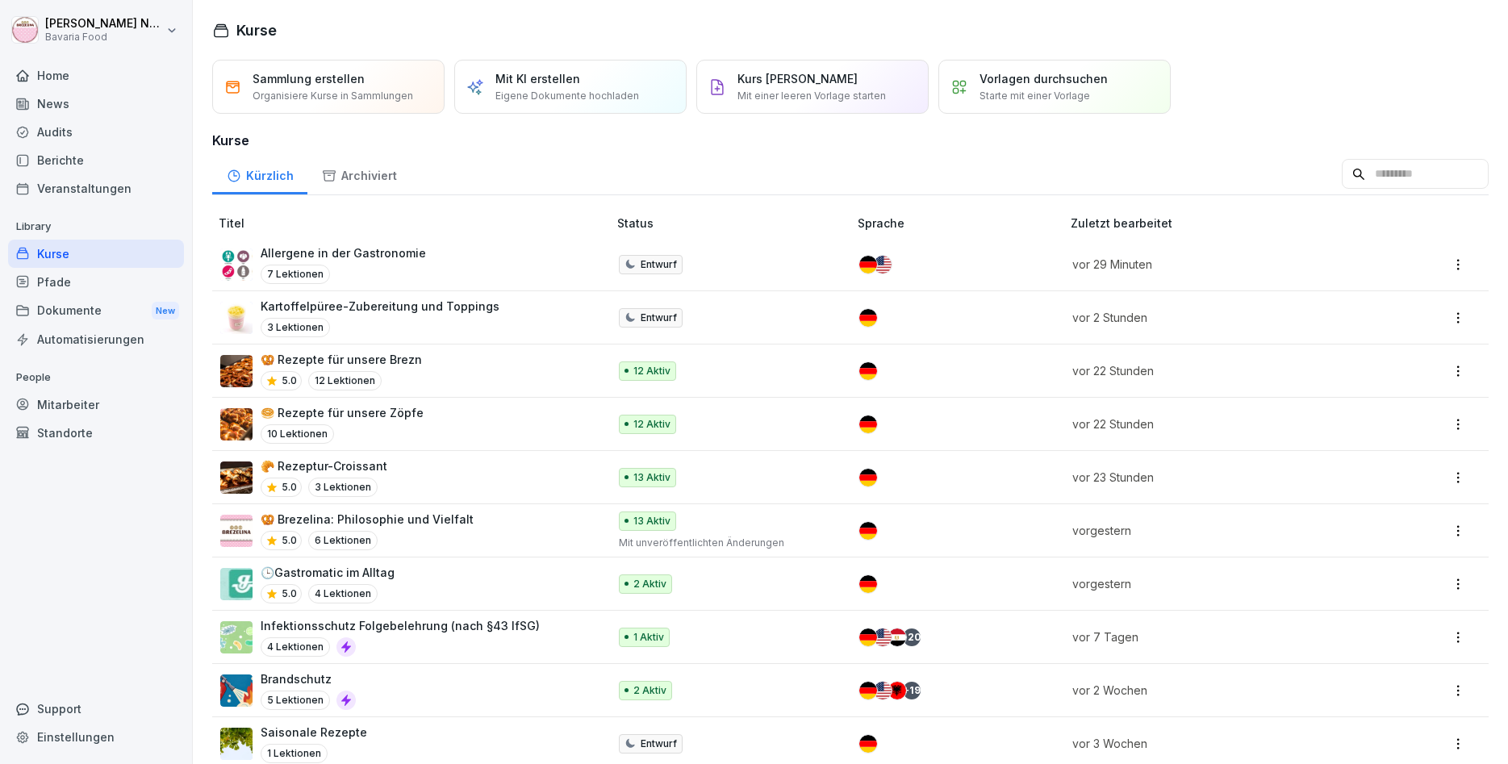
click at [89, 80] on div "Home" at bounding box center [96, 75] width 176 height 28
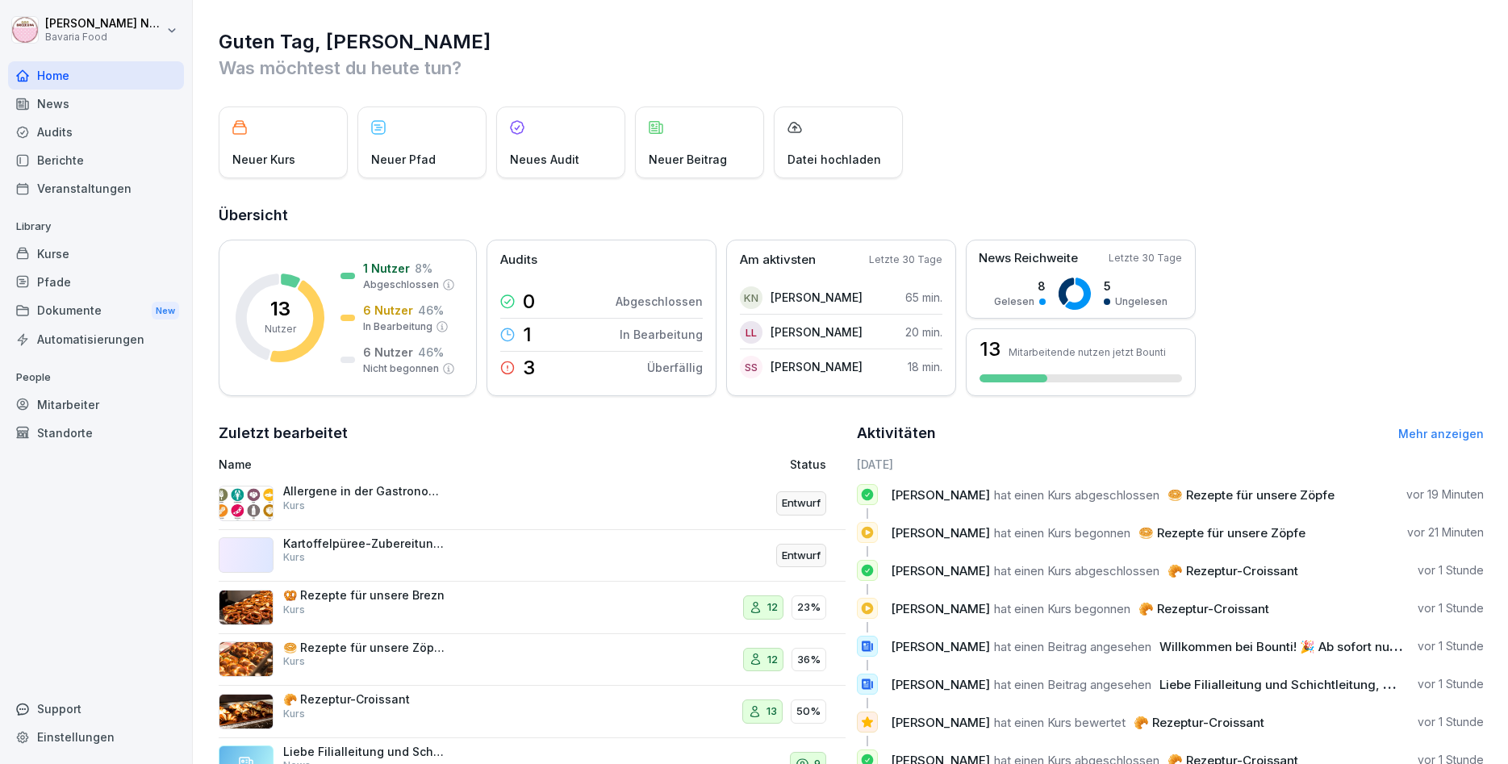
scroll to position [55, 0]
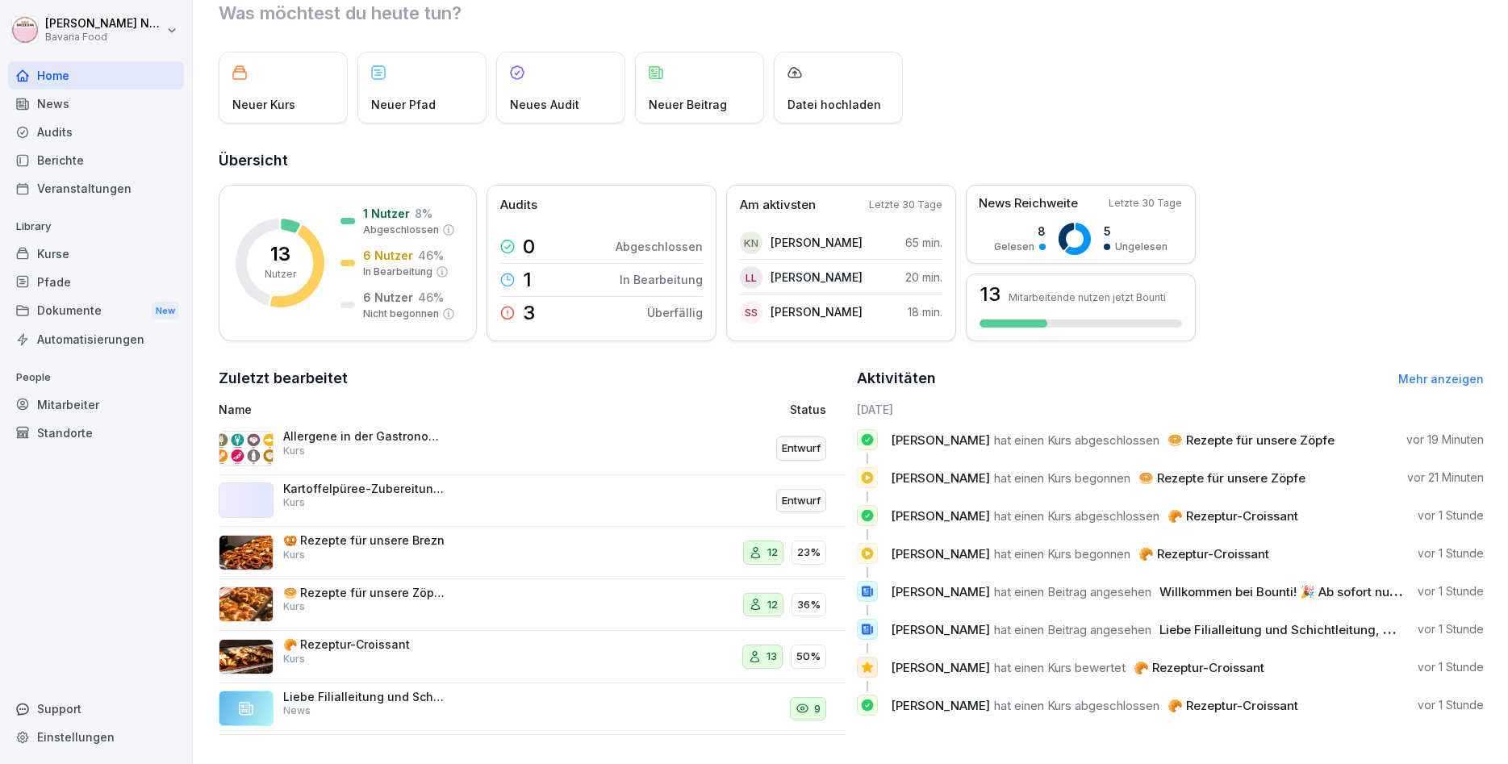
click at [1438, 374] on link "Mehr anzeigen" at bounding box center [1441, 379] width 86 height 14
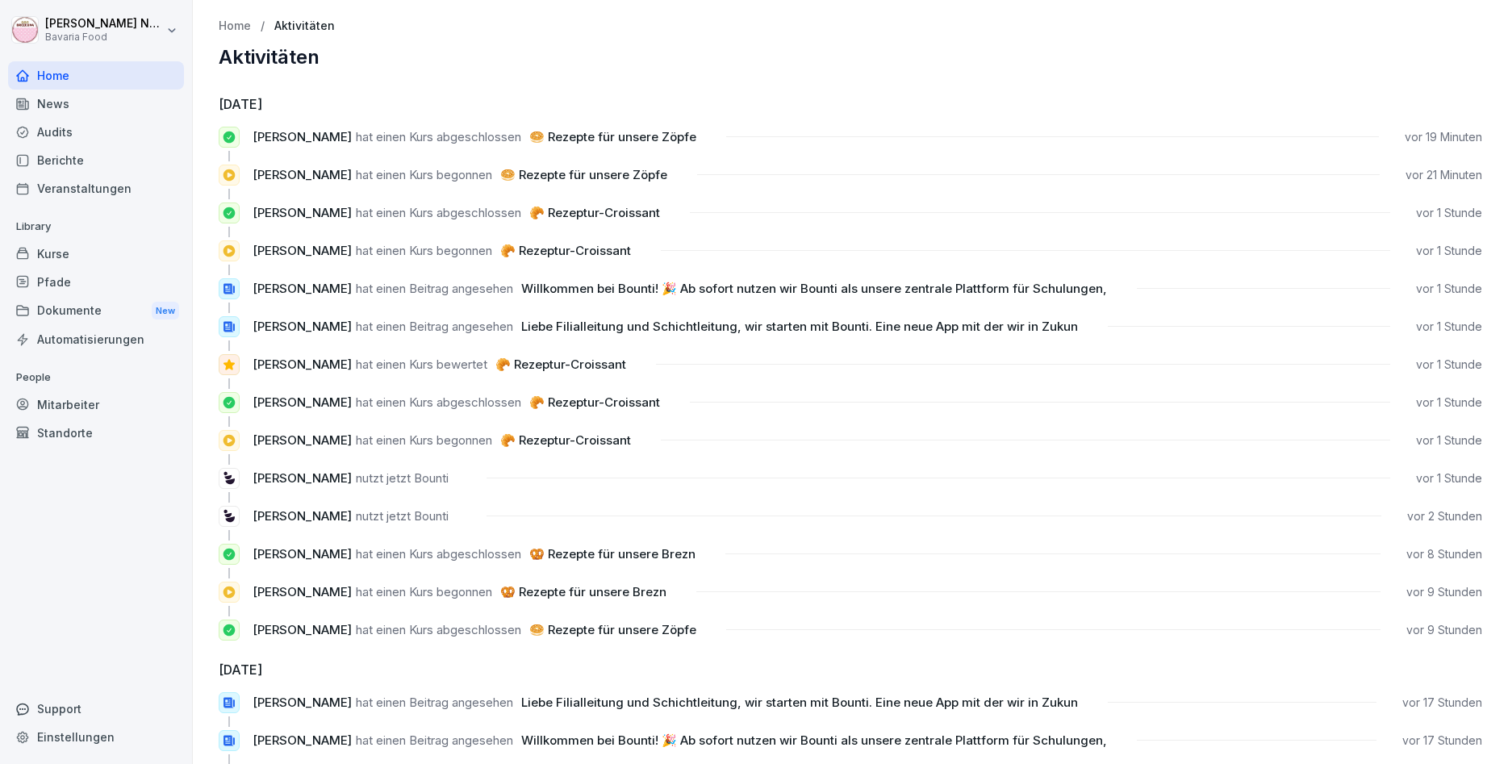
click at [955, 445] on div "Samiul Tariq hat einen Kurs begonnen 🥐 Rezeptur-Croissant vor 1 Stunde" at bounding box center [851, 440] width 1264 height 21
click at [52, 252] on div "Kurse" at bounding box center [96, 254] width 176 height 28
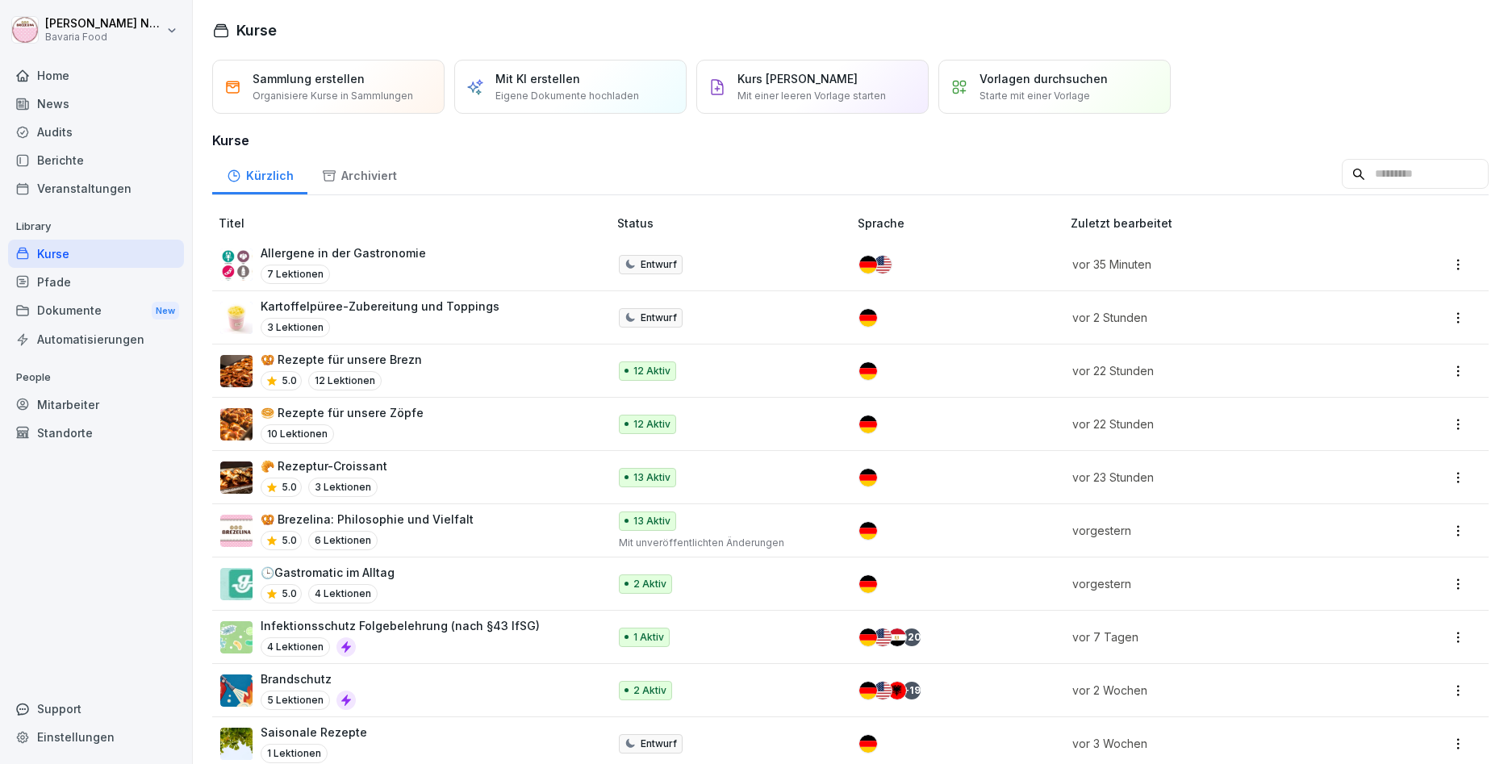
click at [235, 256] on img at bounding box center [236, 265] width 32 height 32
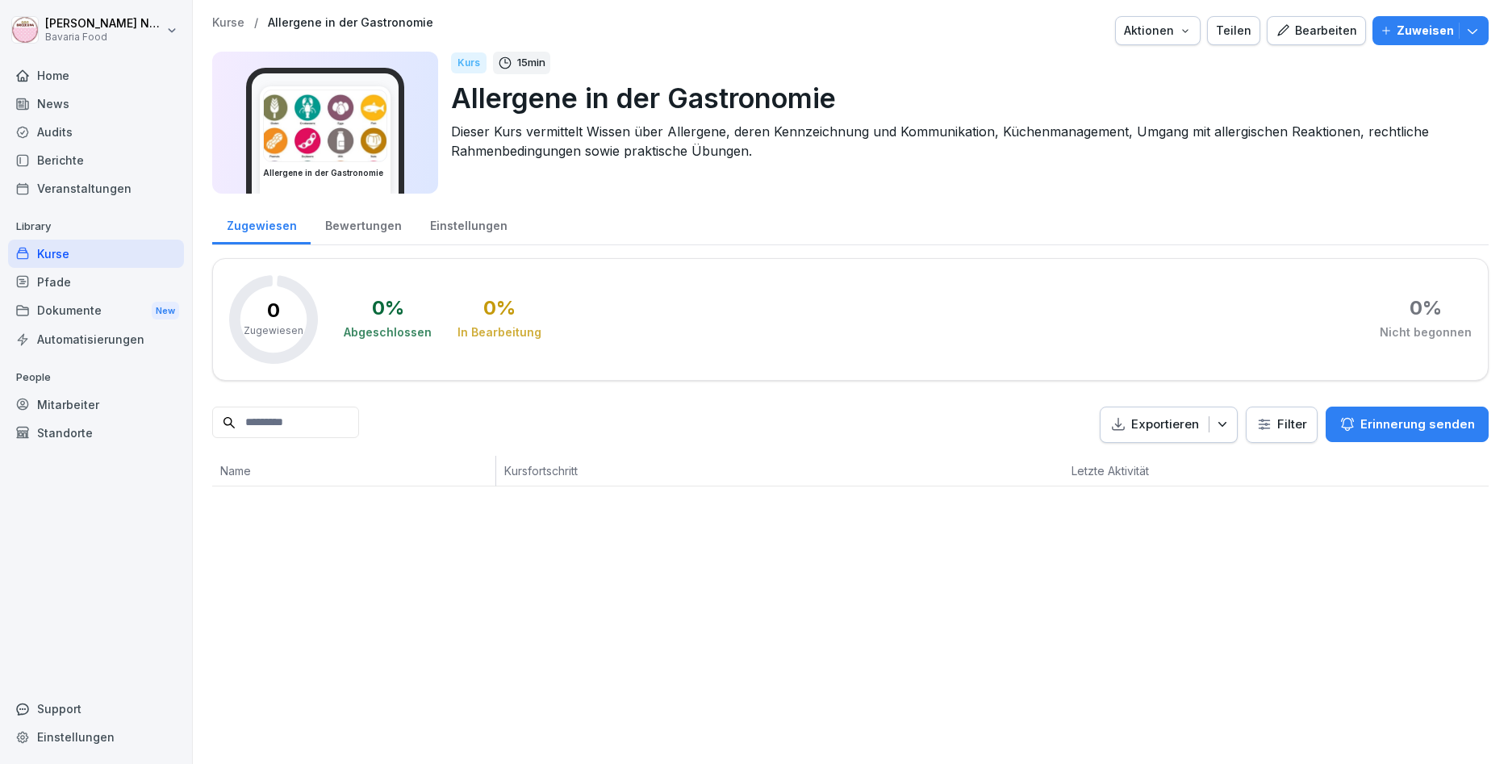
click at [1332, 31] on div "Bearbeiten" at bounding box center [1316, 31] width 81 height 18
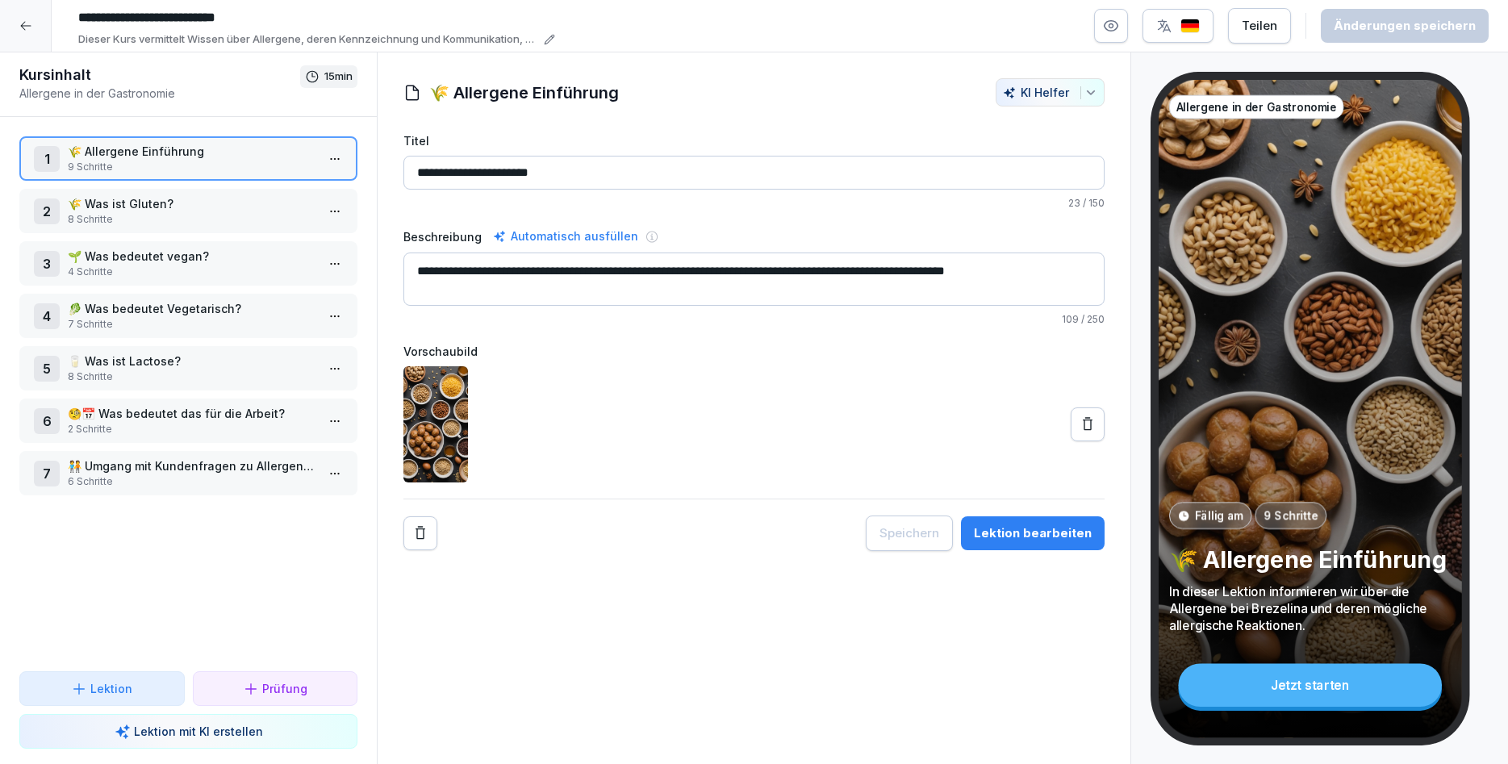
click at [38, 29] on div at bounding box center [26, 26] width 52 height 52
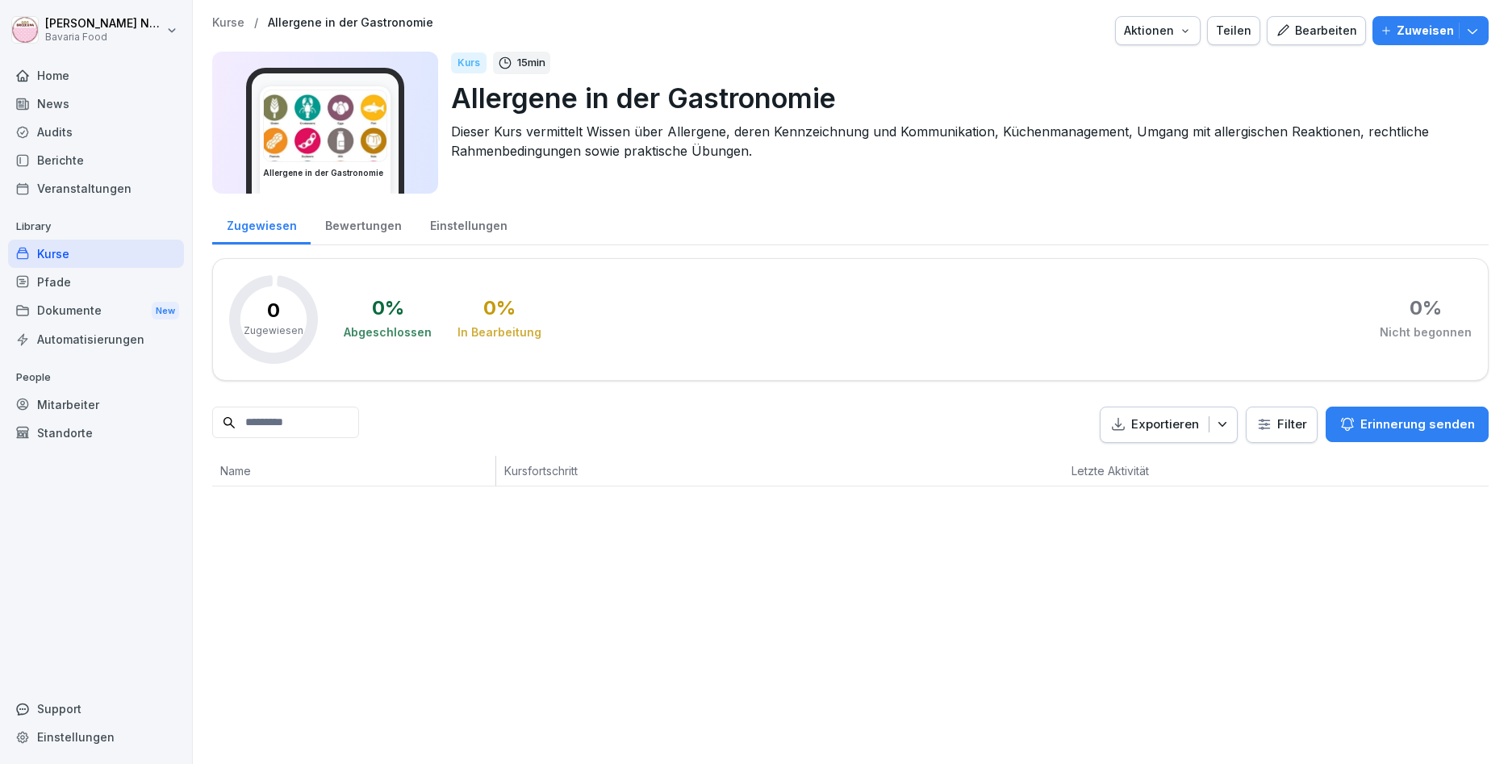
click at [75, 88] on div "Home" at bounding box center [96, 75] width 176 height 28
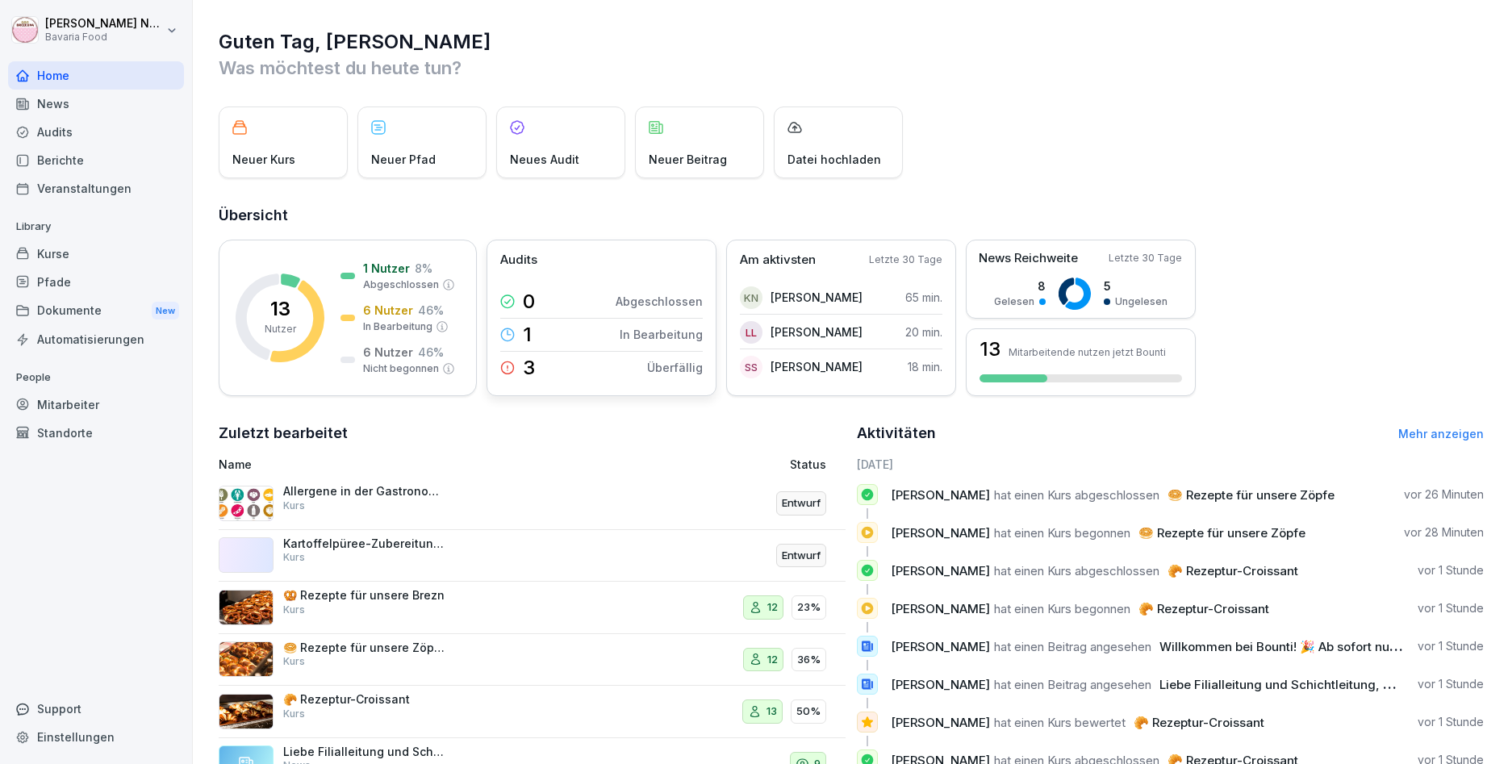
click at [688, 375] on p "Überfällig" at bounding box center [675, 367] width 56 height 17
click at [682, 4] on div "Guten Tag, [PERSON_NAME] Was möchtest du [DATE] tun? Neuer Kurs Neuer Pfad Neue…" at bounding box center [850, 409] width 1315 height 819
